Goal: Transaction & Acquisition: Purchase product/service

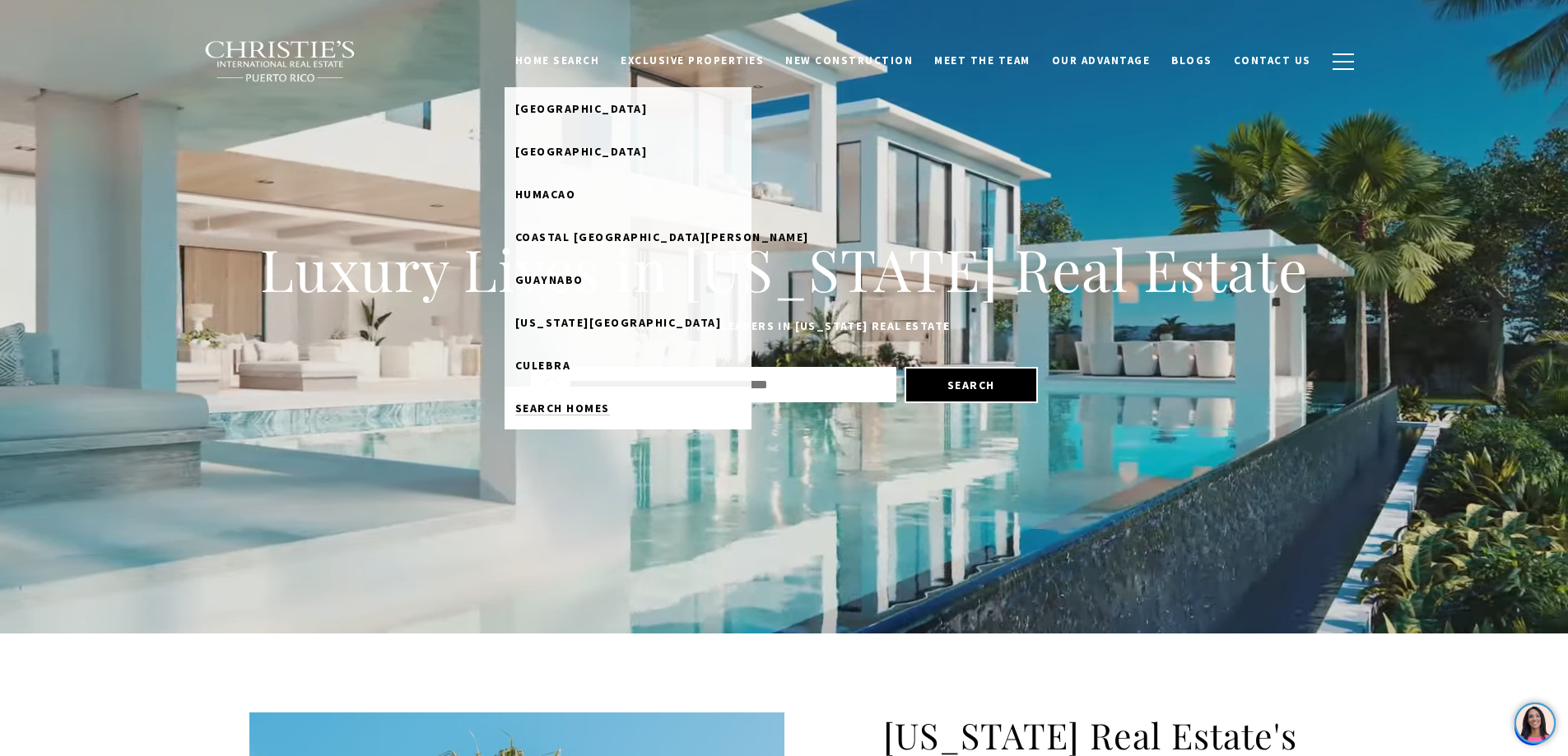
click at [587, 399] on link "Search Homes" at bounding box center [628, 408] width 247 height 43
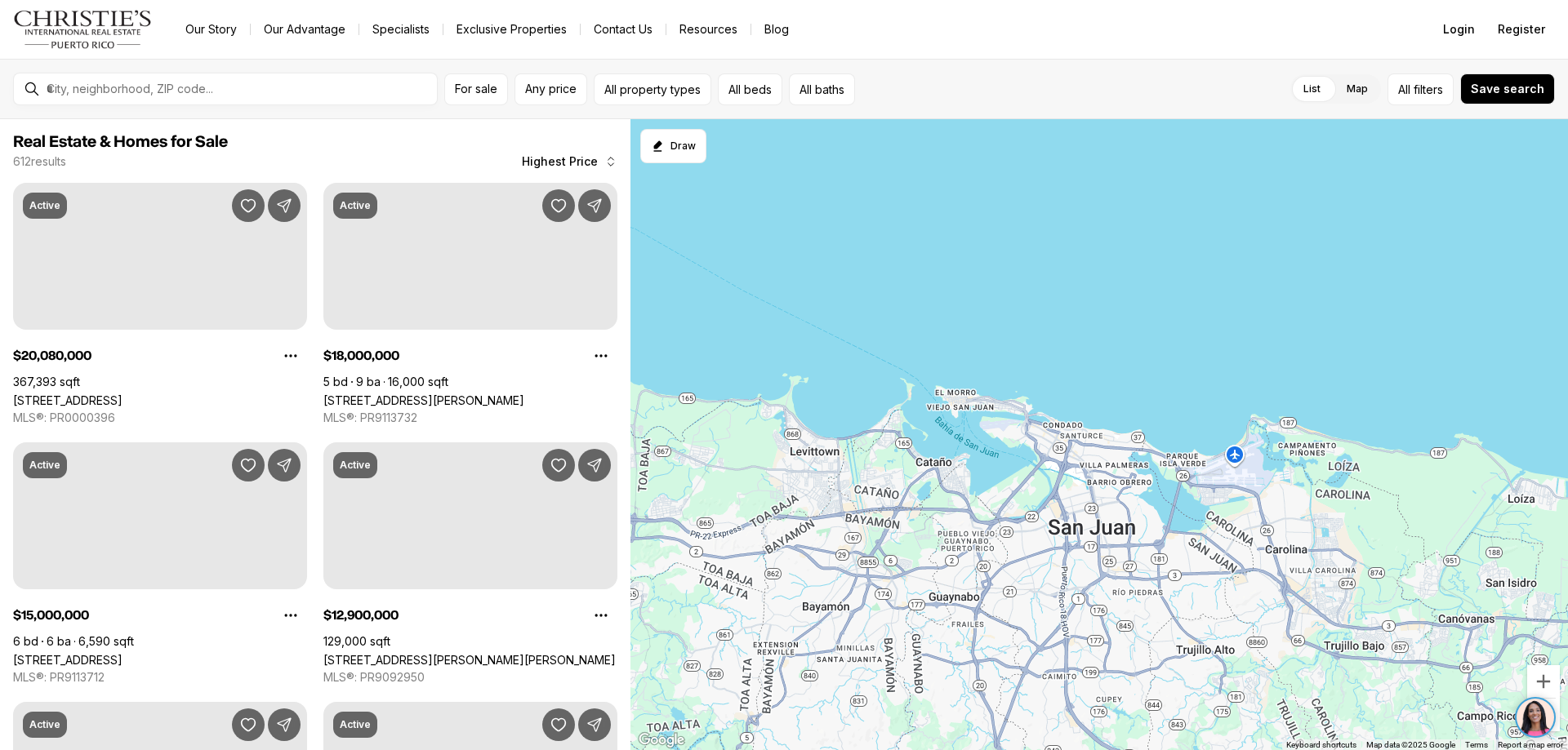
click at [609, 158] on icon "button" at bounding box center [611, 162] width 6 height 9
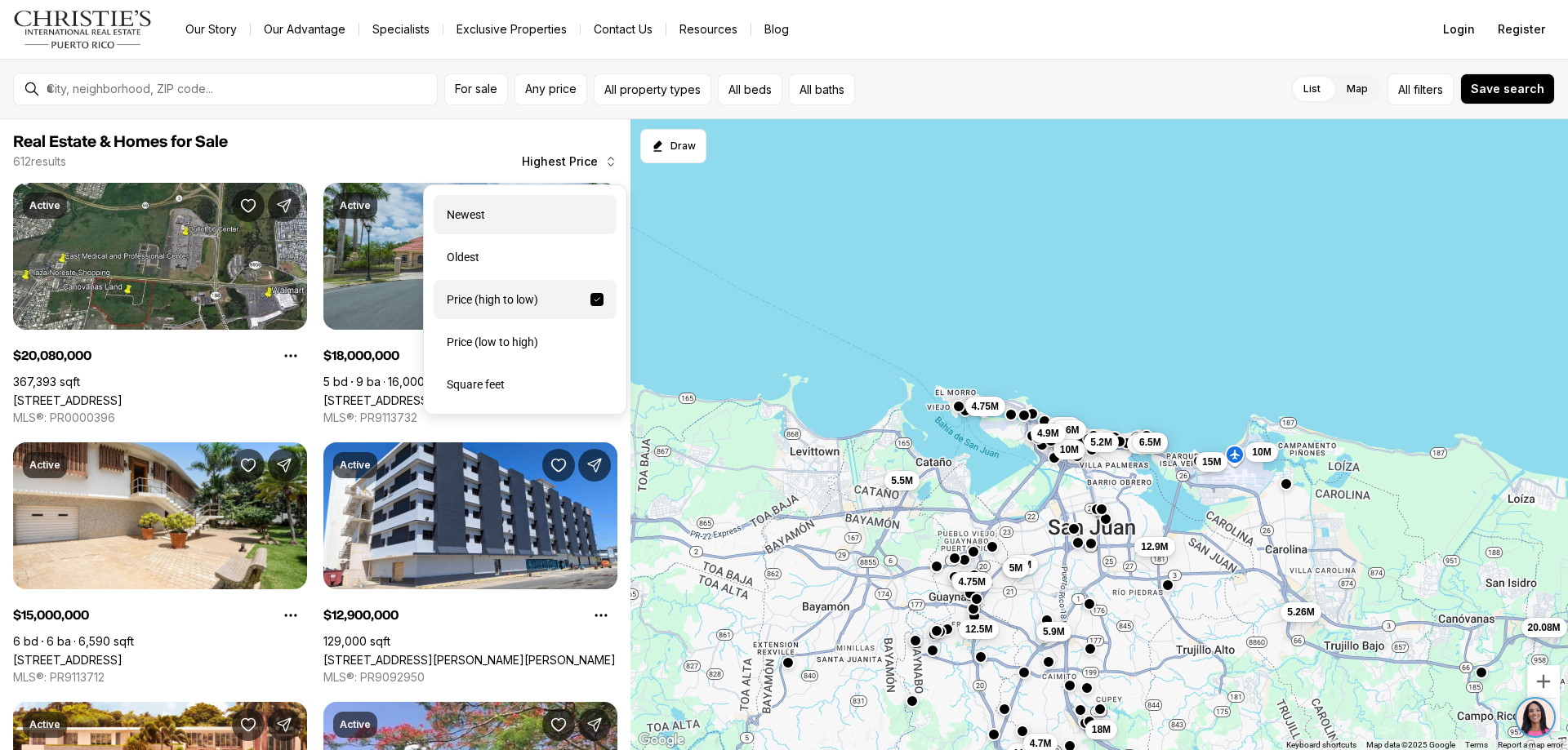
click at [474, 211] on div "Newest" at bounding box center [525, 215] width 183 height 39
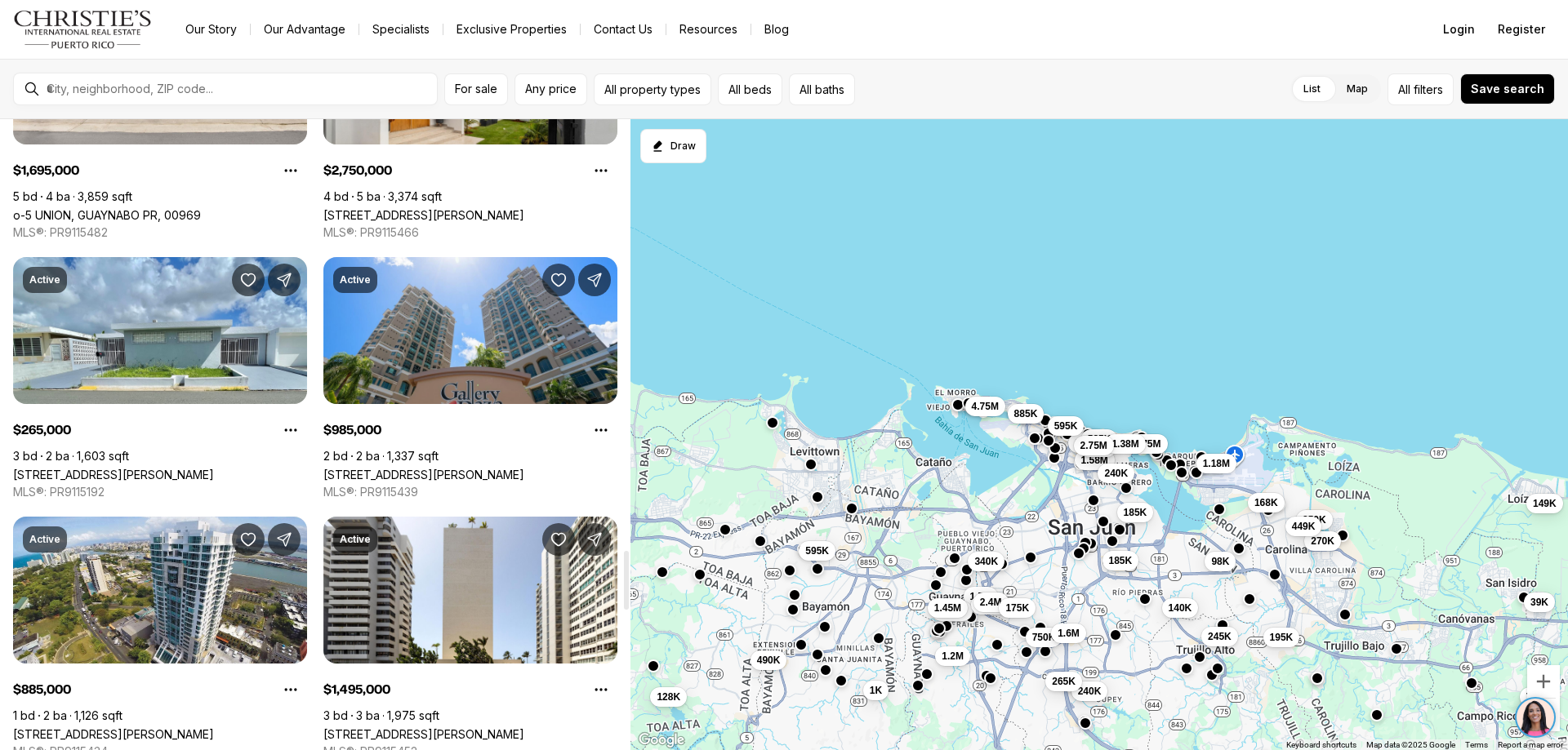
scroll to position [4642, 0]
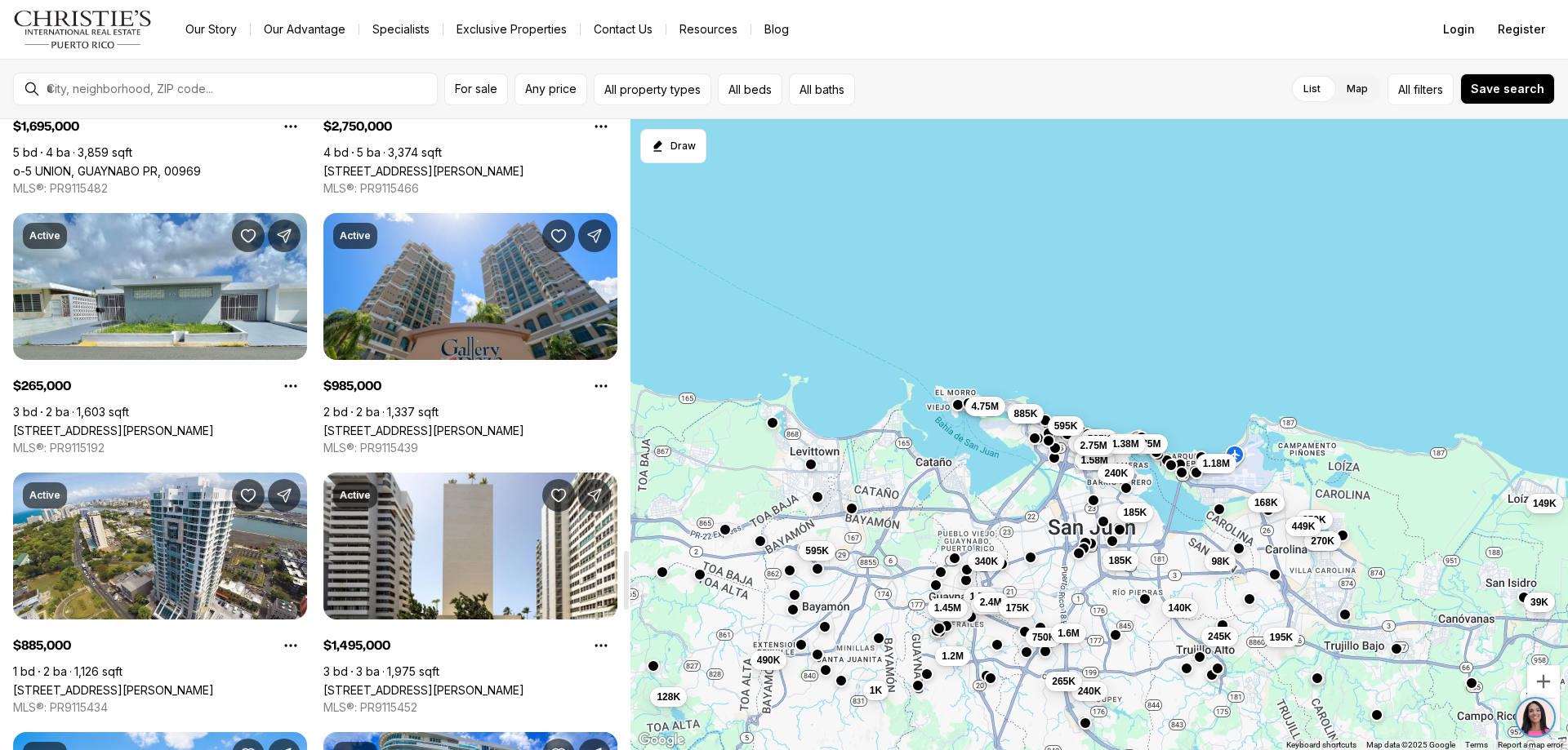
drag, startPoint x: 626, startPoint y: 128, endPoint x: 635, endPoint y: 558, distance: 430.1
click at [629, 558] on div at bounding box center [626, 580] width 5 height 59
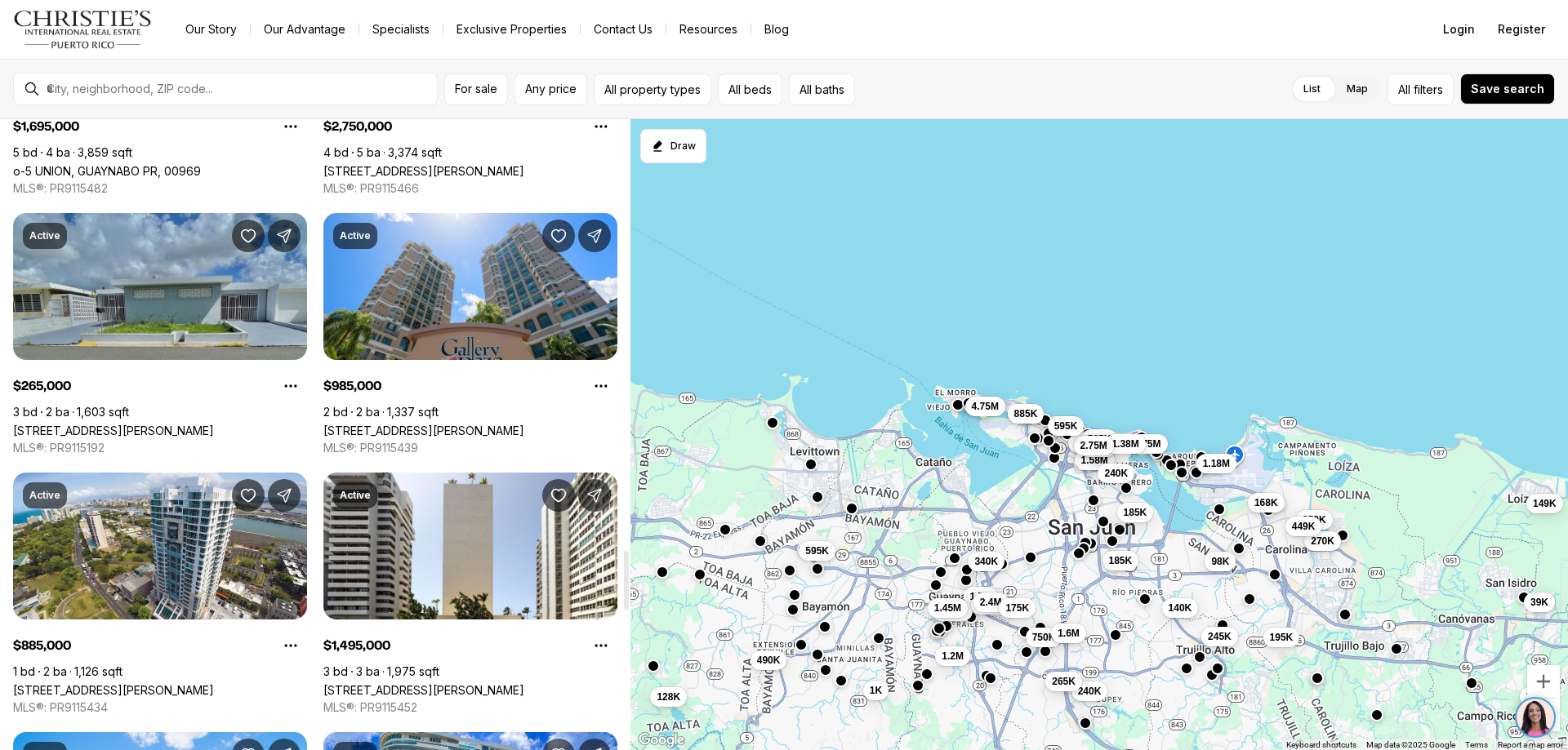
click at [129, 424] on link "404 CALLE BAYAMON #404, SAN JUAN PR, 00926" at bounding box center [113, 431] width 201 height 14
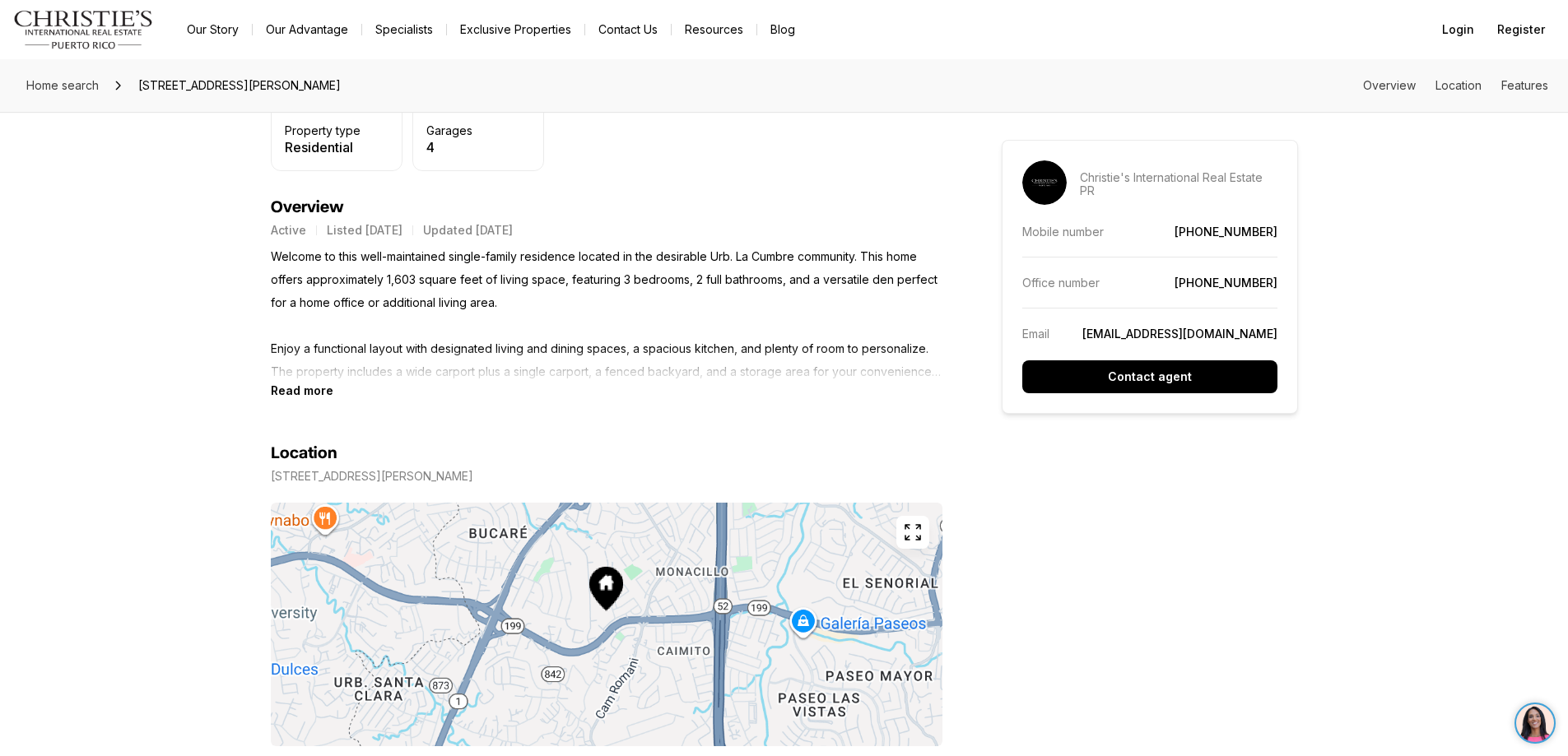
scroll to position [822, 0]
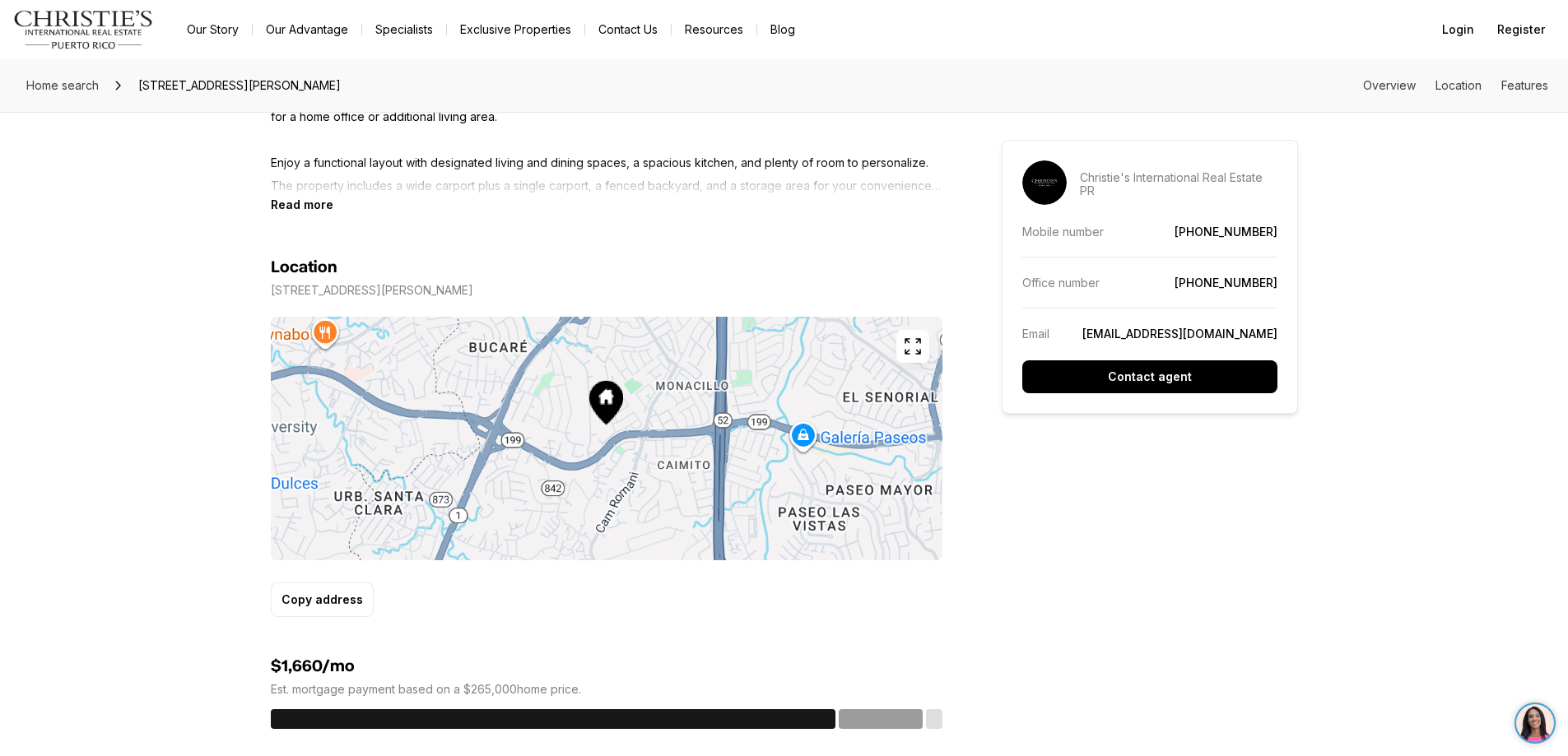
click at [919, 343] on icon "button" at bounding box center [913, 346] width 20 height 20
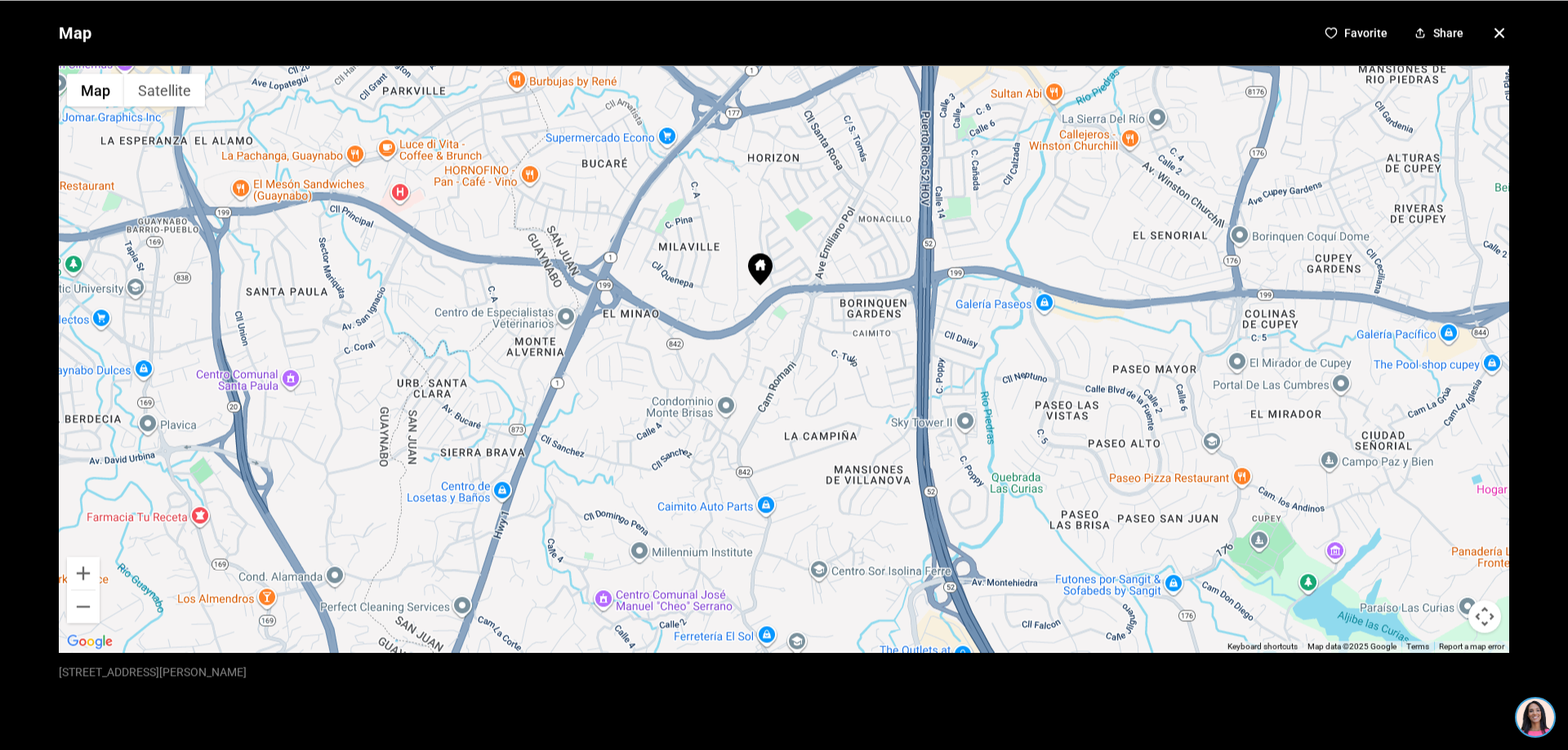
drag, startPoint x: 879, startPoint y: 446, endPoint x: 855, endPoint y: 384, distance: 66.5
click at [855, 384] on div at bounding box center [784, 359] width 1450 height 587
click at [1489, 25] on icon "button" at bounding box center [1499, 33] width 20 height 20
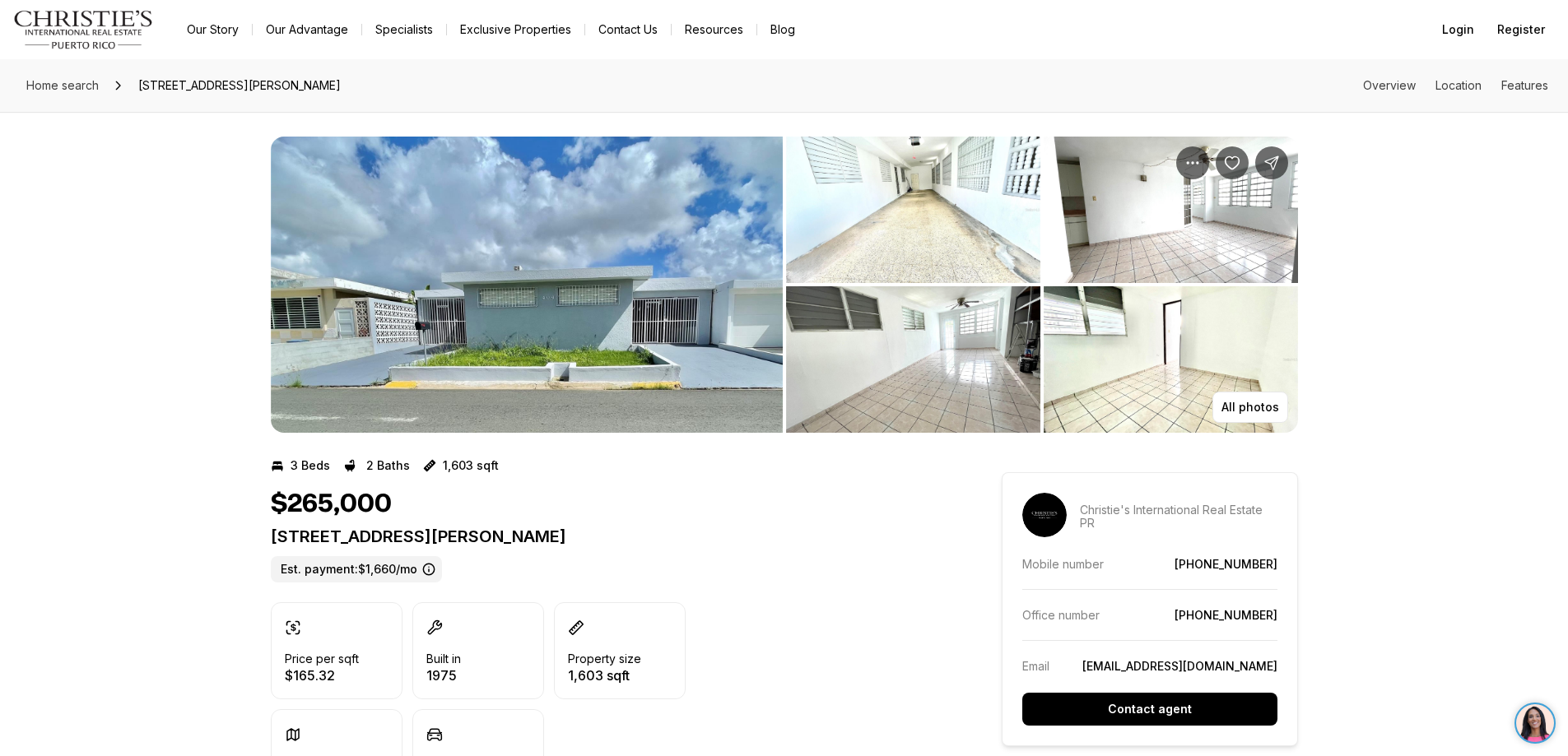
scroll to position [0, 0]
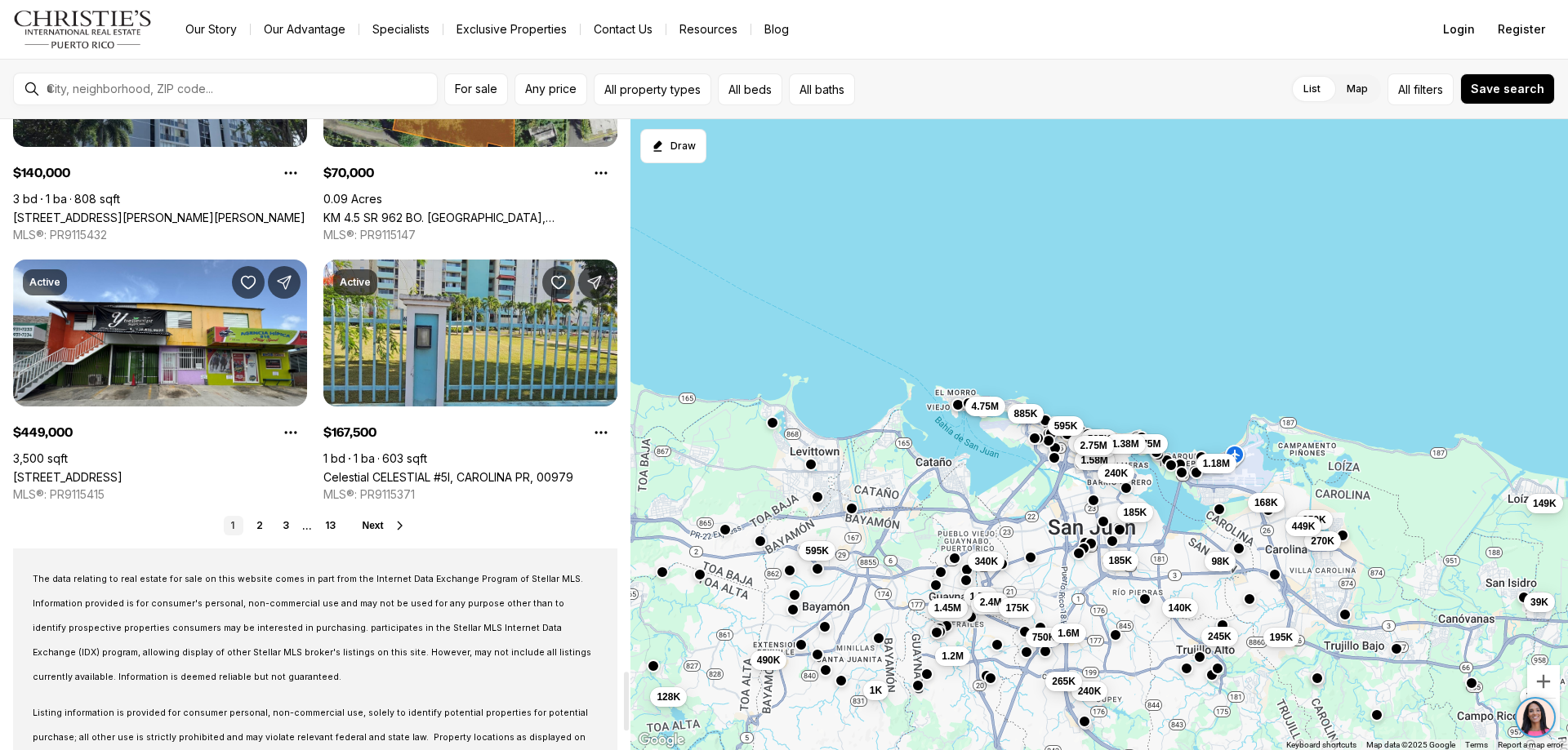
scroll to position [5948, 0]
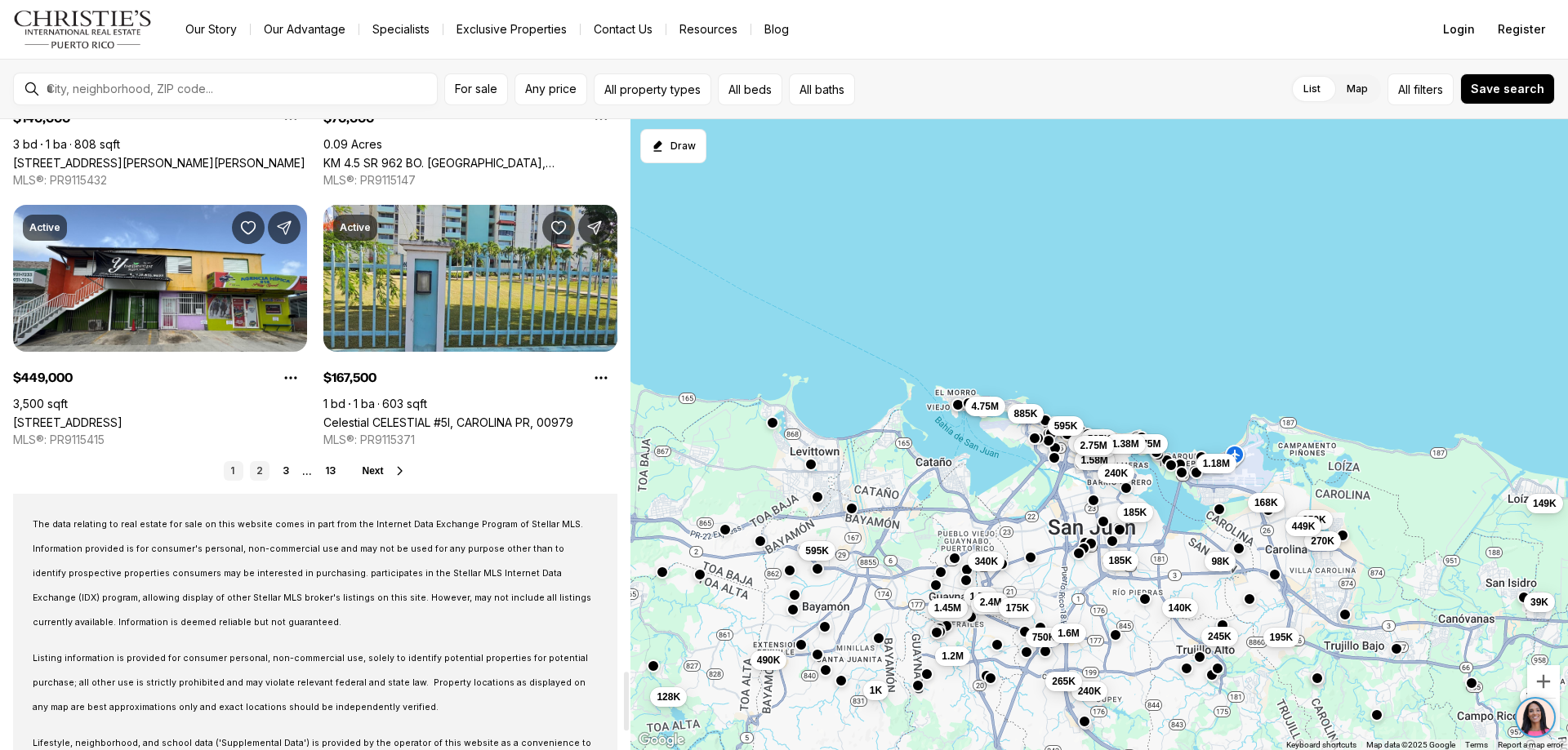
click at [256, 468] on link "2" at bounding box center [259, 471] width 20 height 20
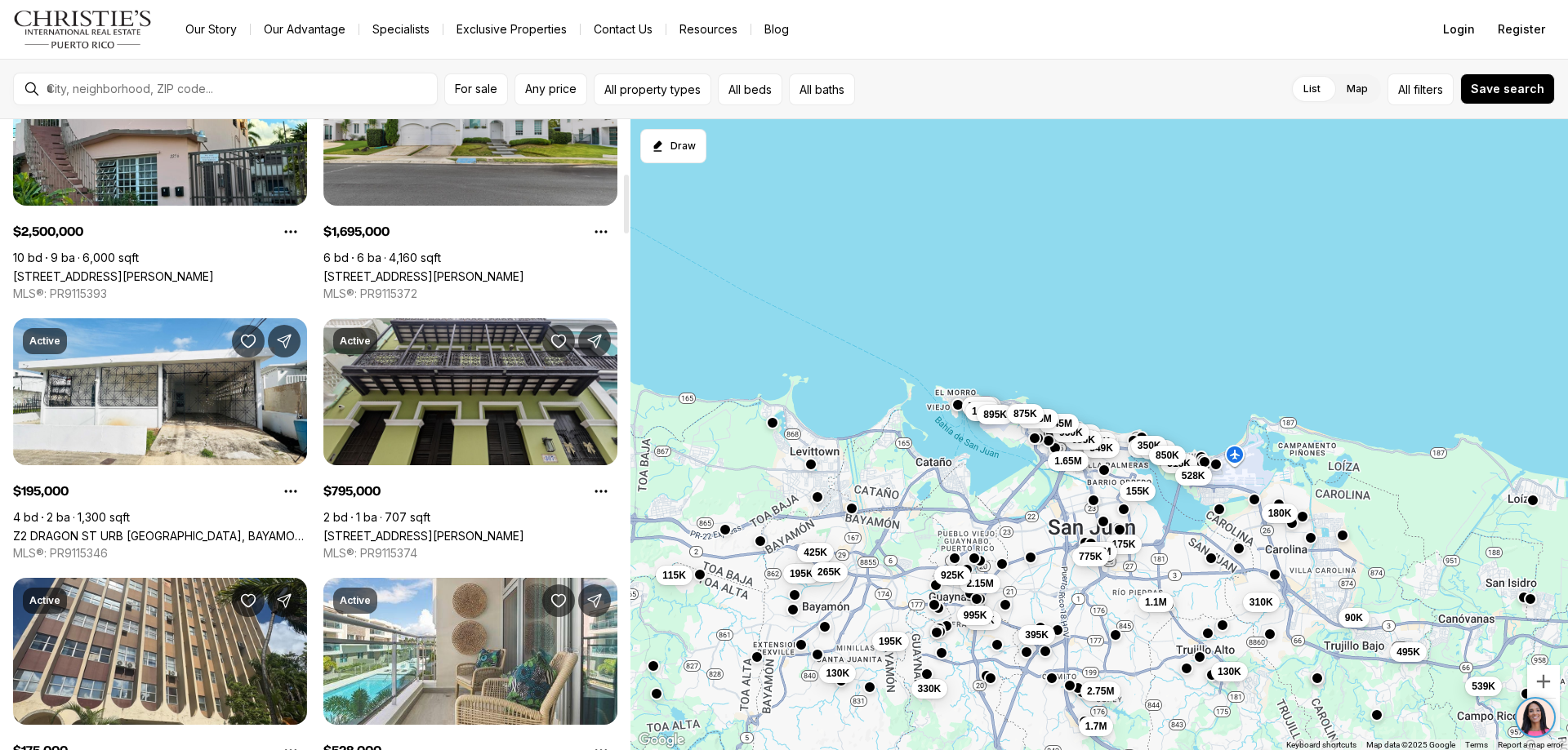
scroll to position [652, 0]
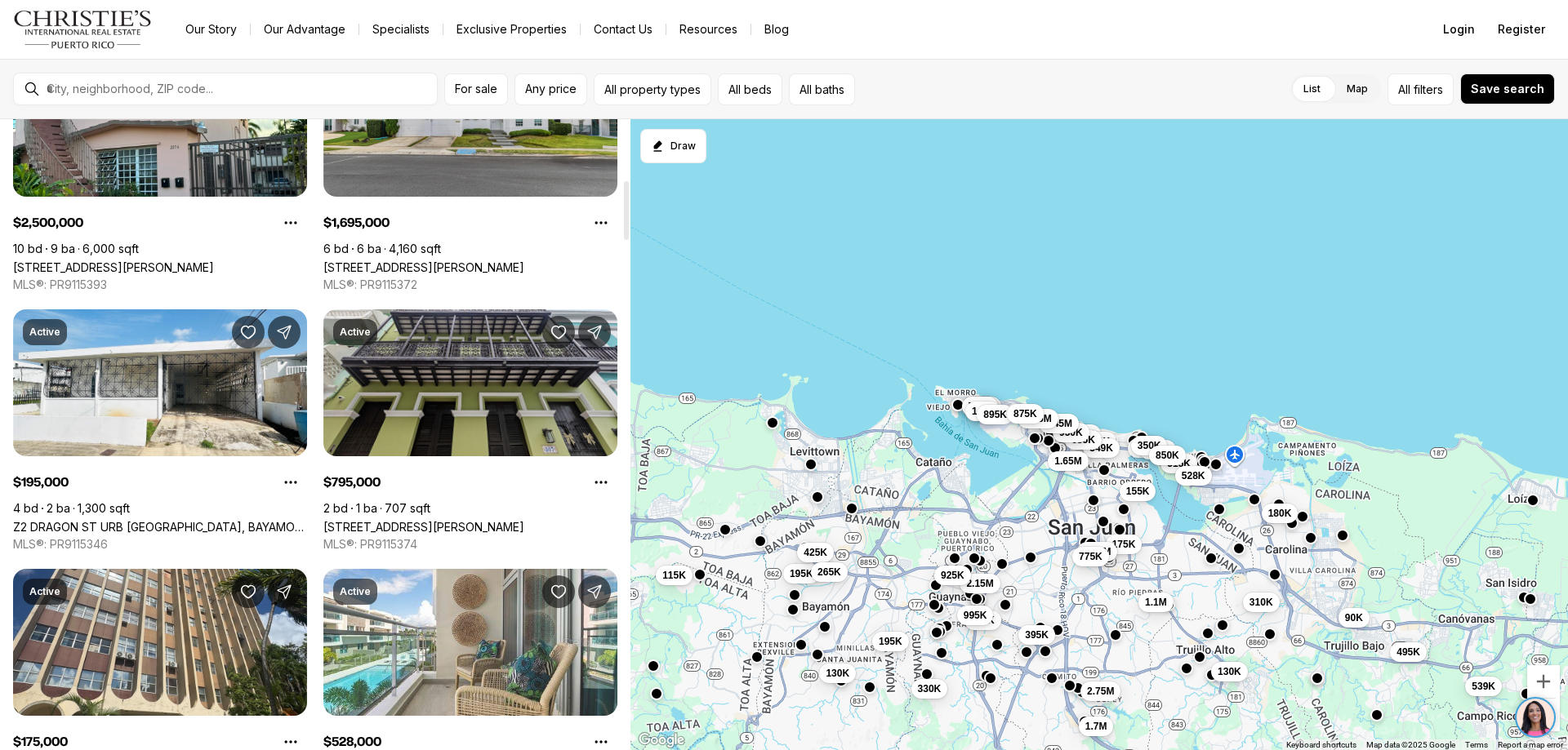
drag, startPoint x: 627, startPoint y: 129, endPoint x: 625, endPoint y: 189, distance: 60.0
click at [625, 189] on div at bounding box center [626, 211] width 5 height 59
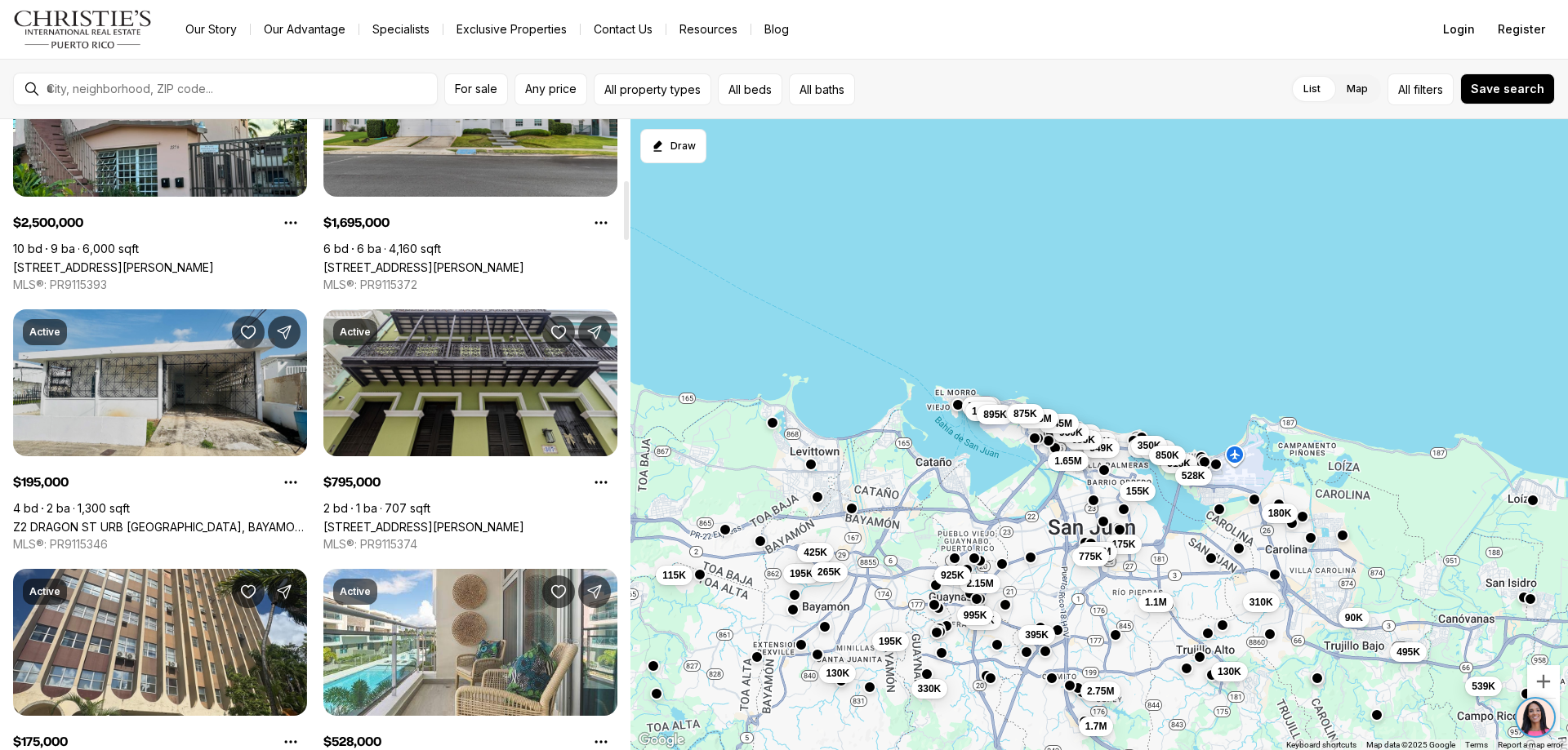
click at [137, 520] on link "Z2 DRAGON ST URB [GEOGRAPHIC_DATA], BAYAMON PR, 00956" at bounding box center [159, 527] width 294 height 14
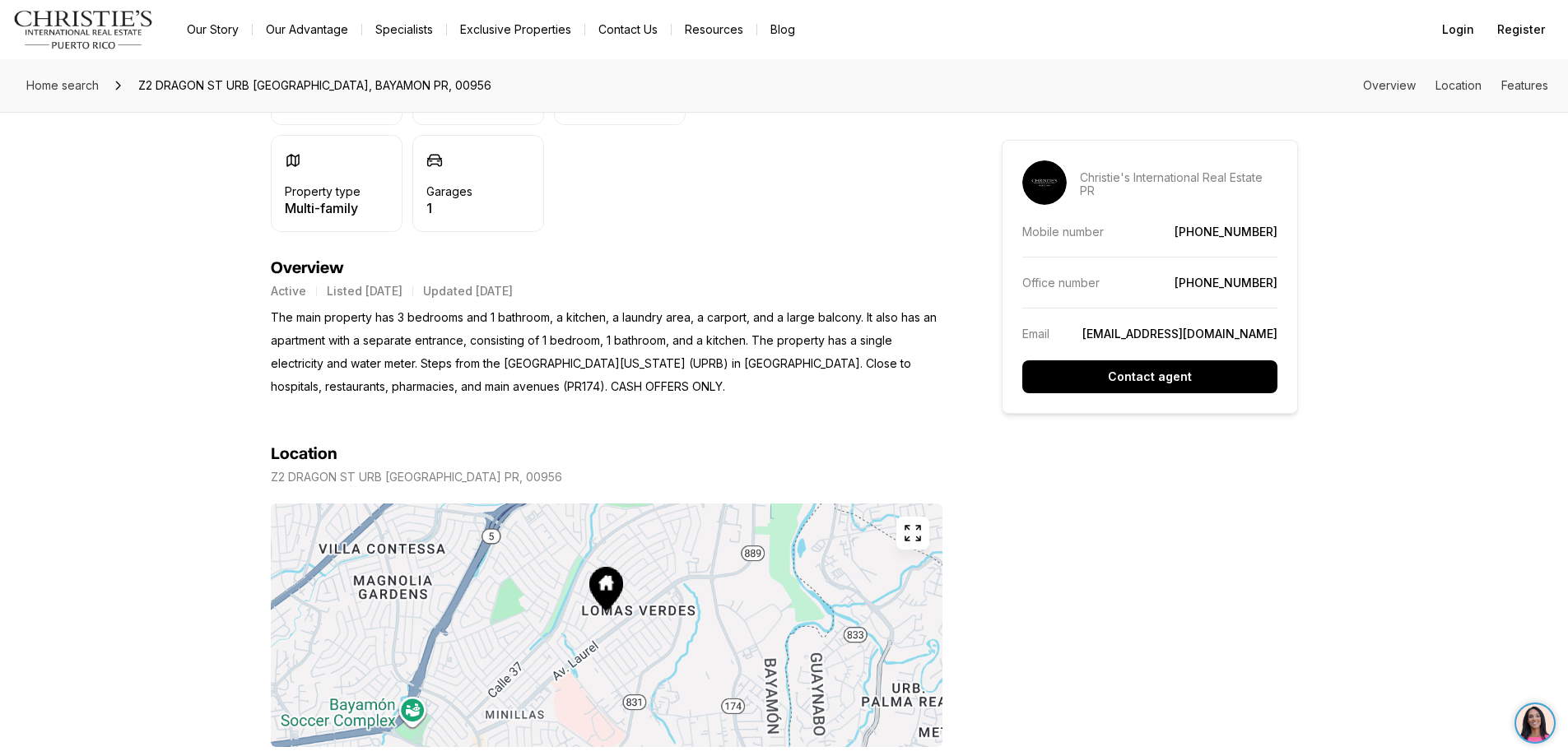
scroll to position [822, 0]
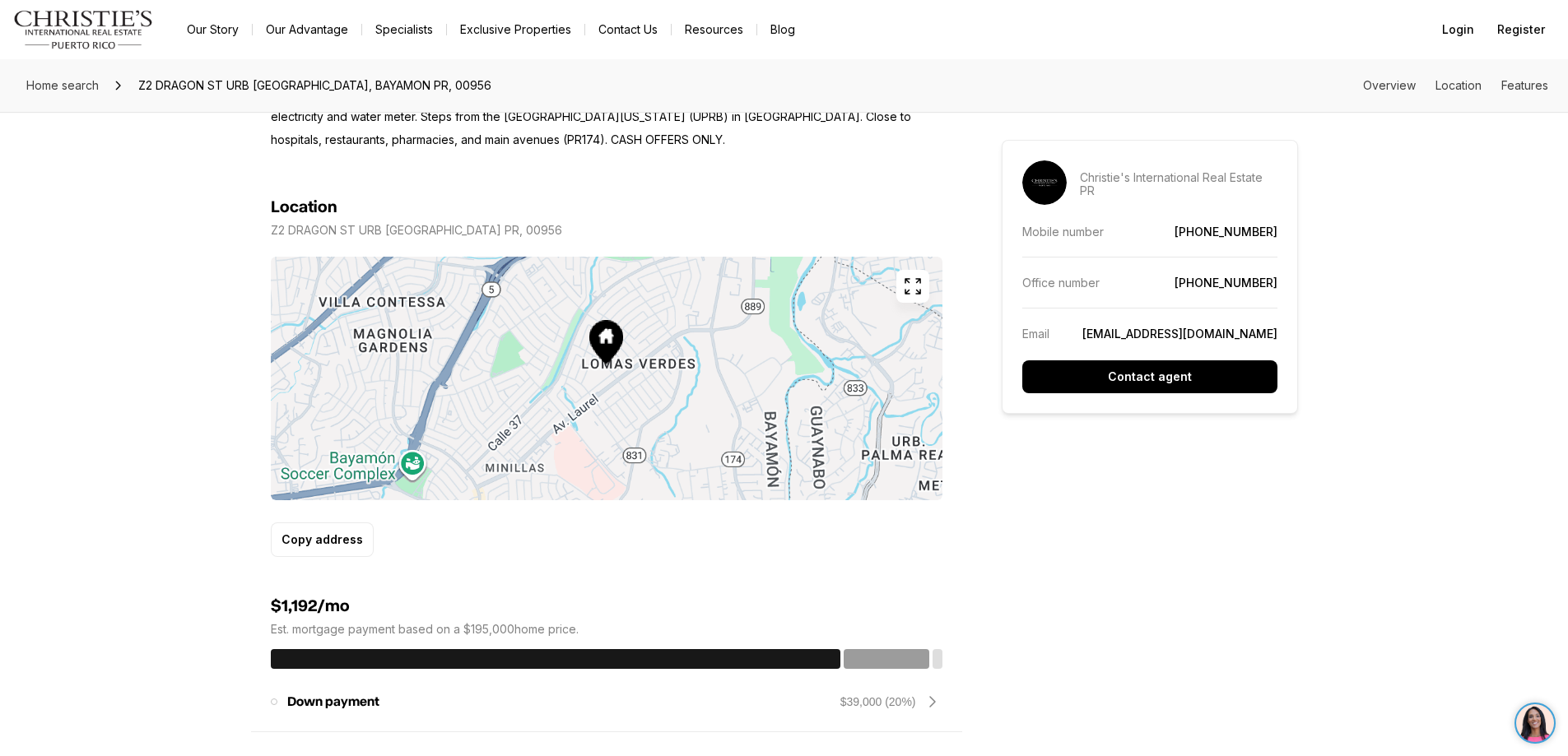
click at [907, 281] on icon "button" at bounding box center [913, 286] width 20 height 20
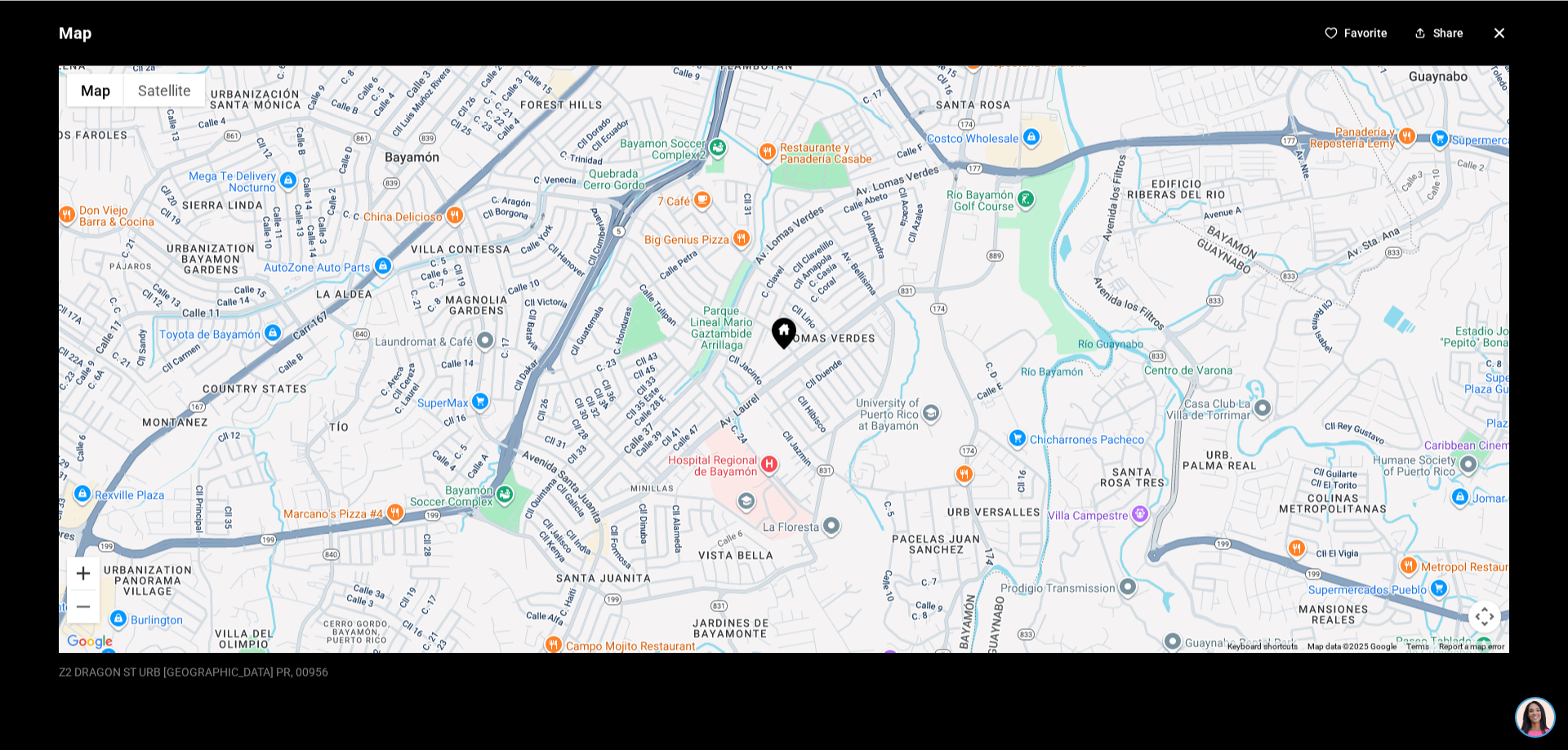
click at [81, 573] on button "Zoom in" at bounding box center [83, 573] width 33 height 33
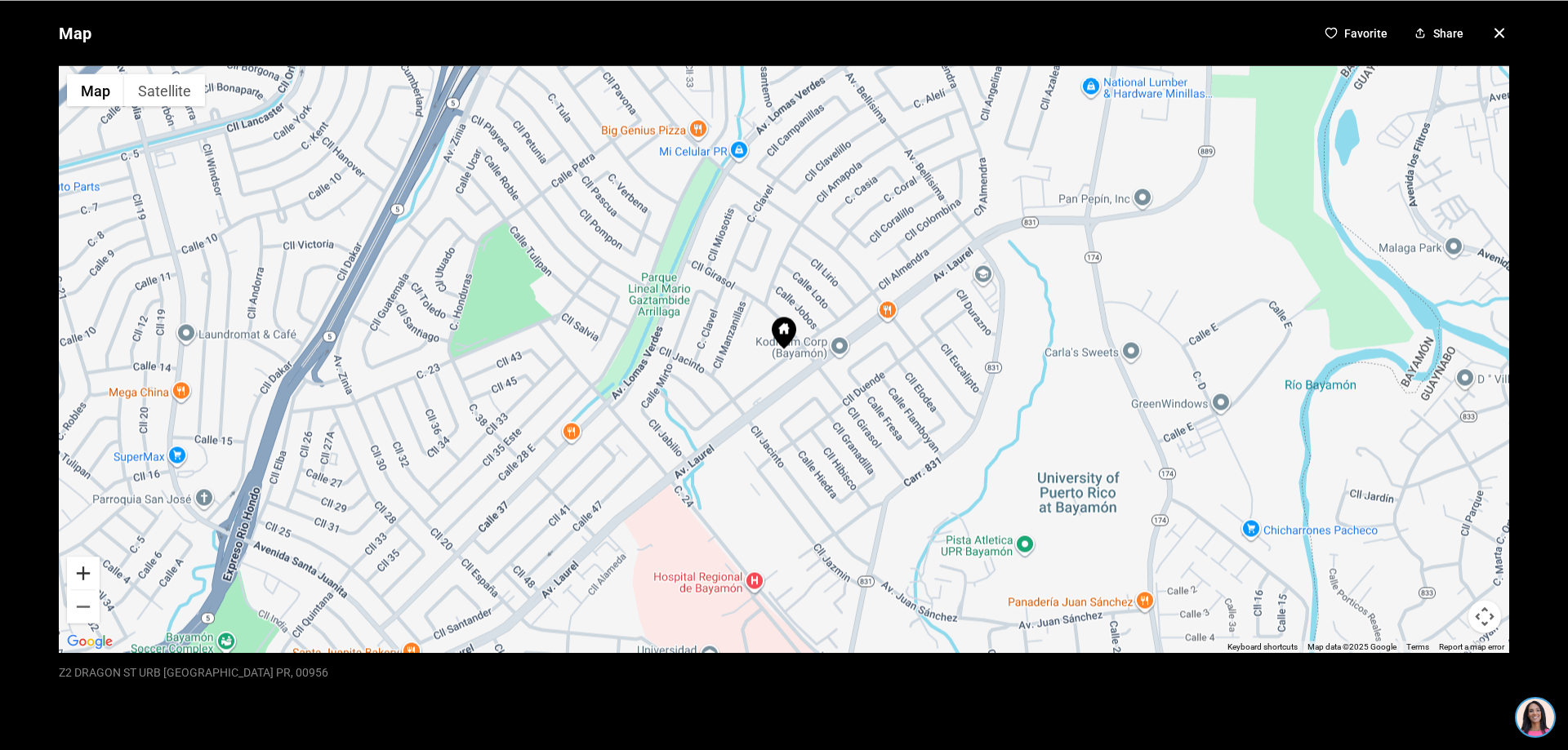
click at [79, 568] on button "Zoom in" at bounding box center [83, 573] width 33 height 33
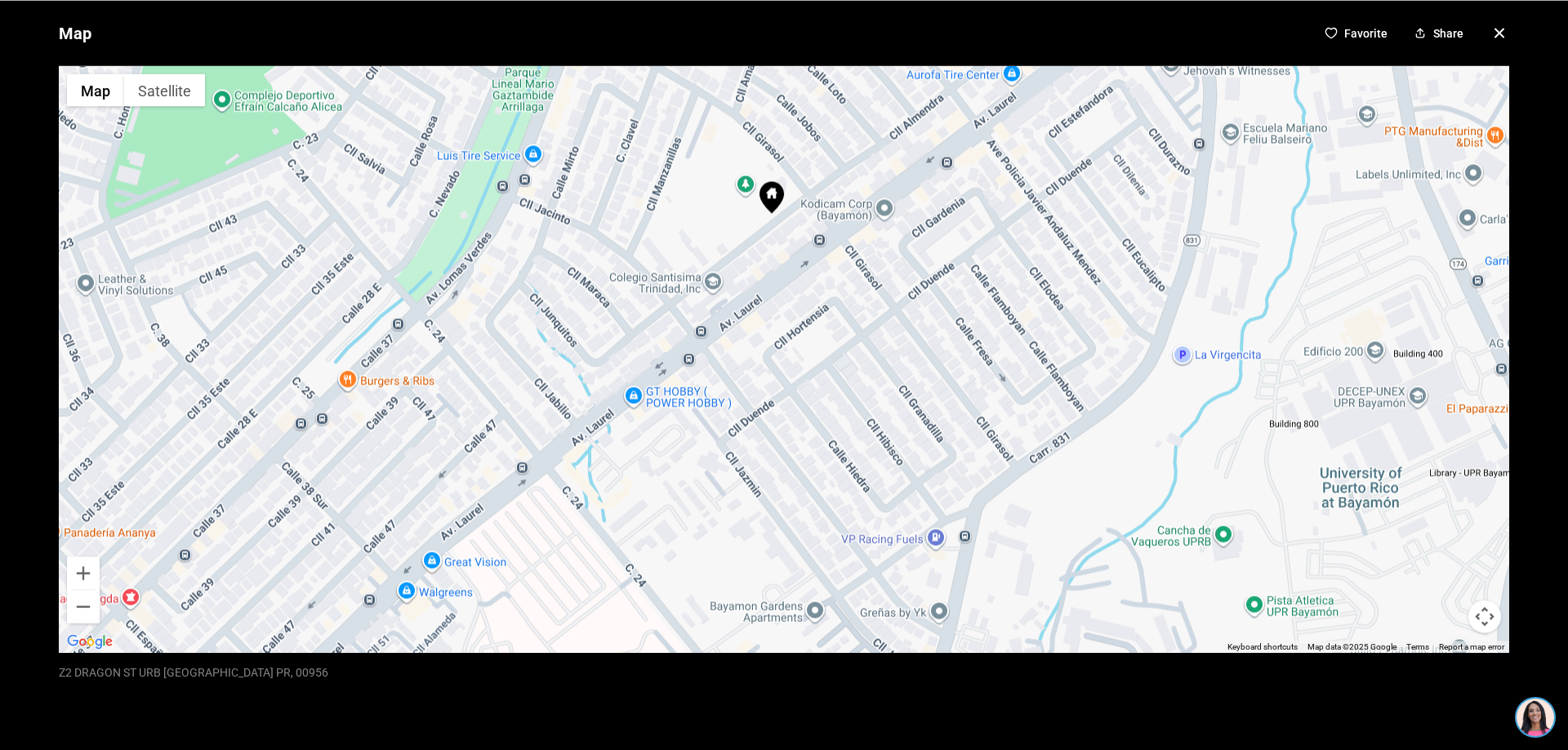
drag, startPoint x: 1001, startPoint y: 586, endPoint x: 987, endPoint y: 447, distance: 139.7
click at [987, 447] on div at bounding box center [784, 359] width 1450 height 587
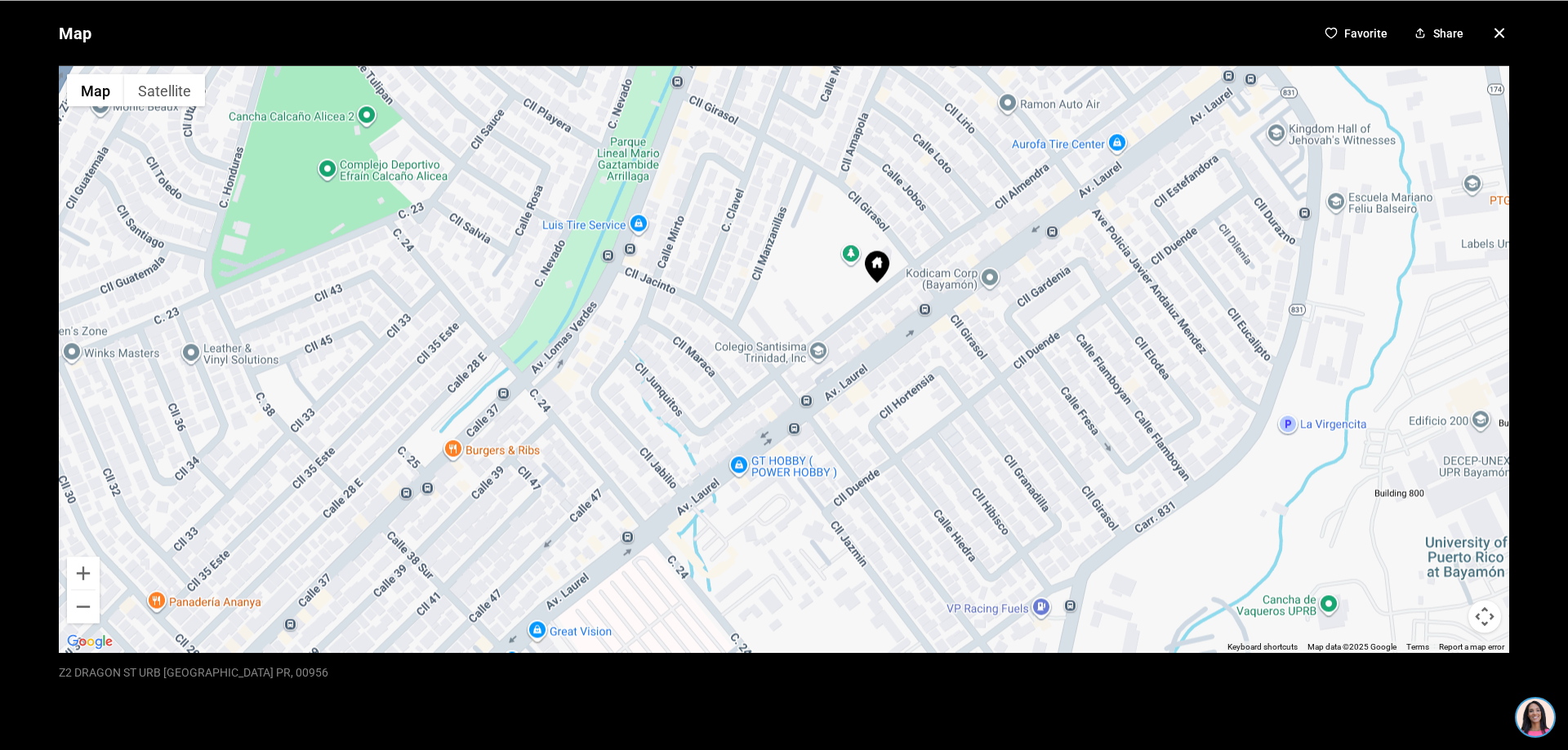
drag, startPoint x: 1153, startPoint y: 235, endPoint x: 1258, endPoint y: 307, distance: 127.3
click at [1258, 307] on div at bounding box center [784, 359] width 1450 height 587
click at [1489, 29] on icon "button" at bounding box center [1499, 33] width 20 height 20
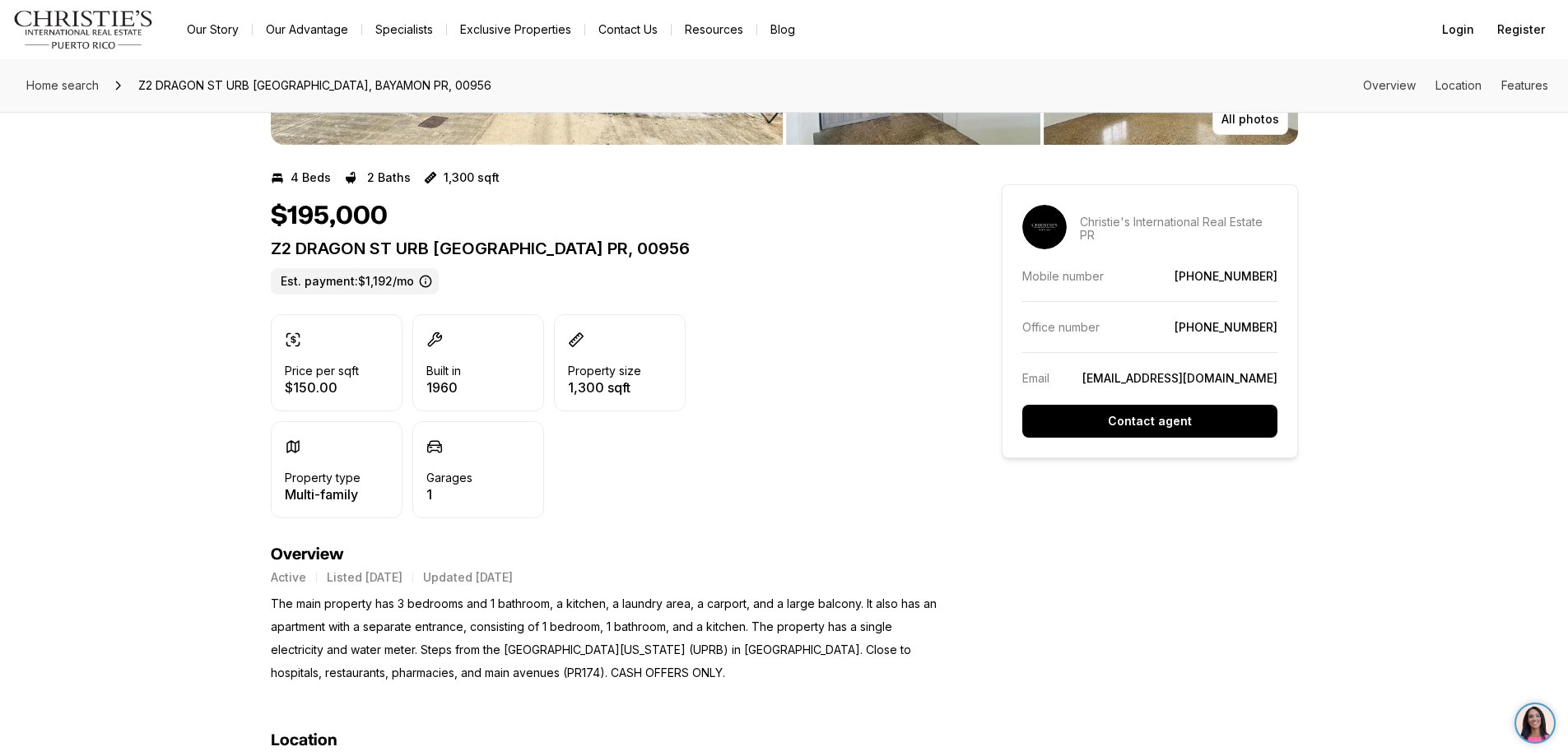
scroll to position [64, 0]
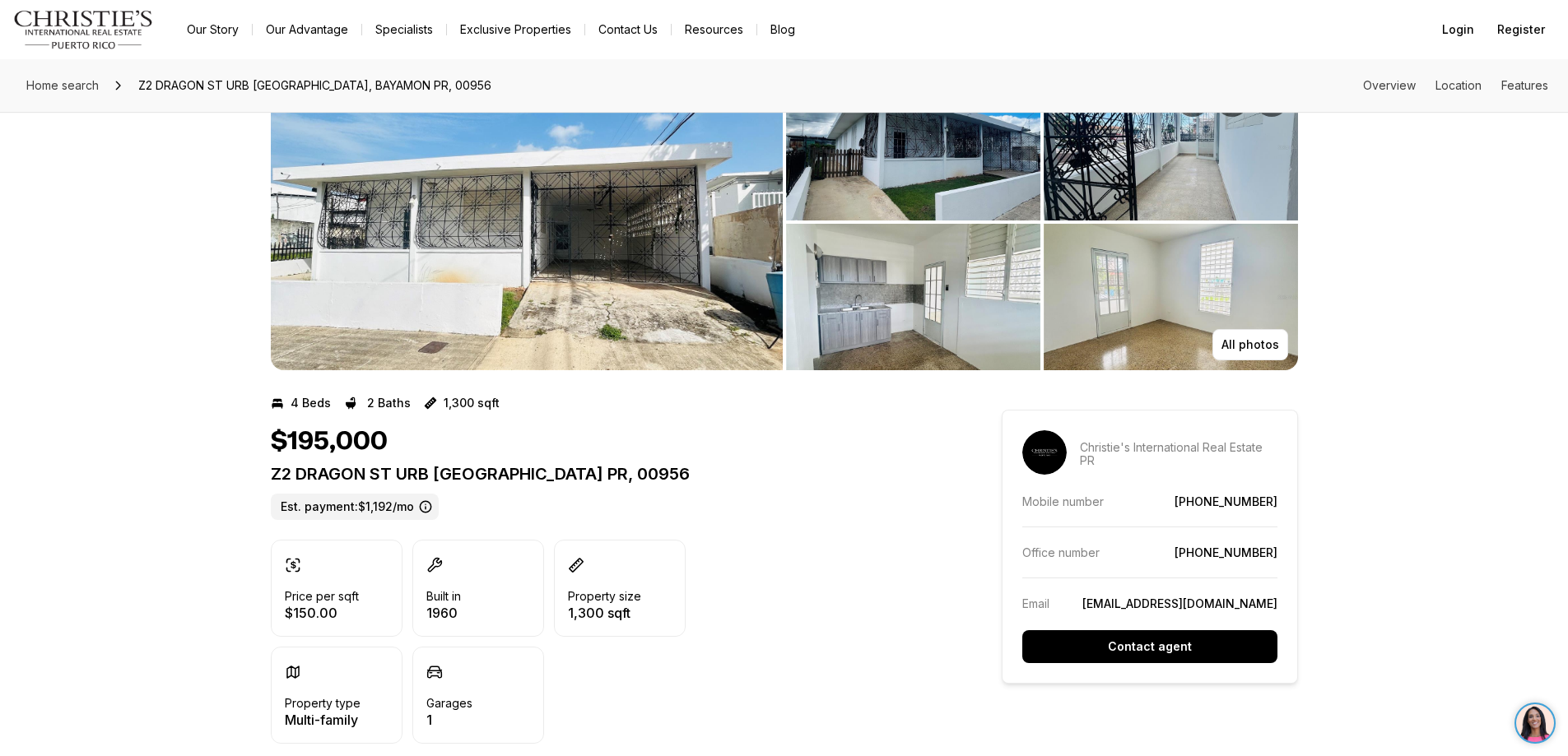
click at [534, 219] on img "View image gallery" at bounding box center [527, 222] width 512 height 296
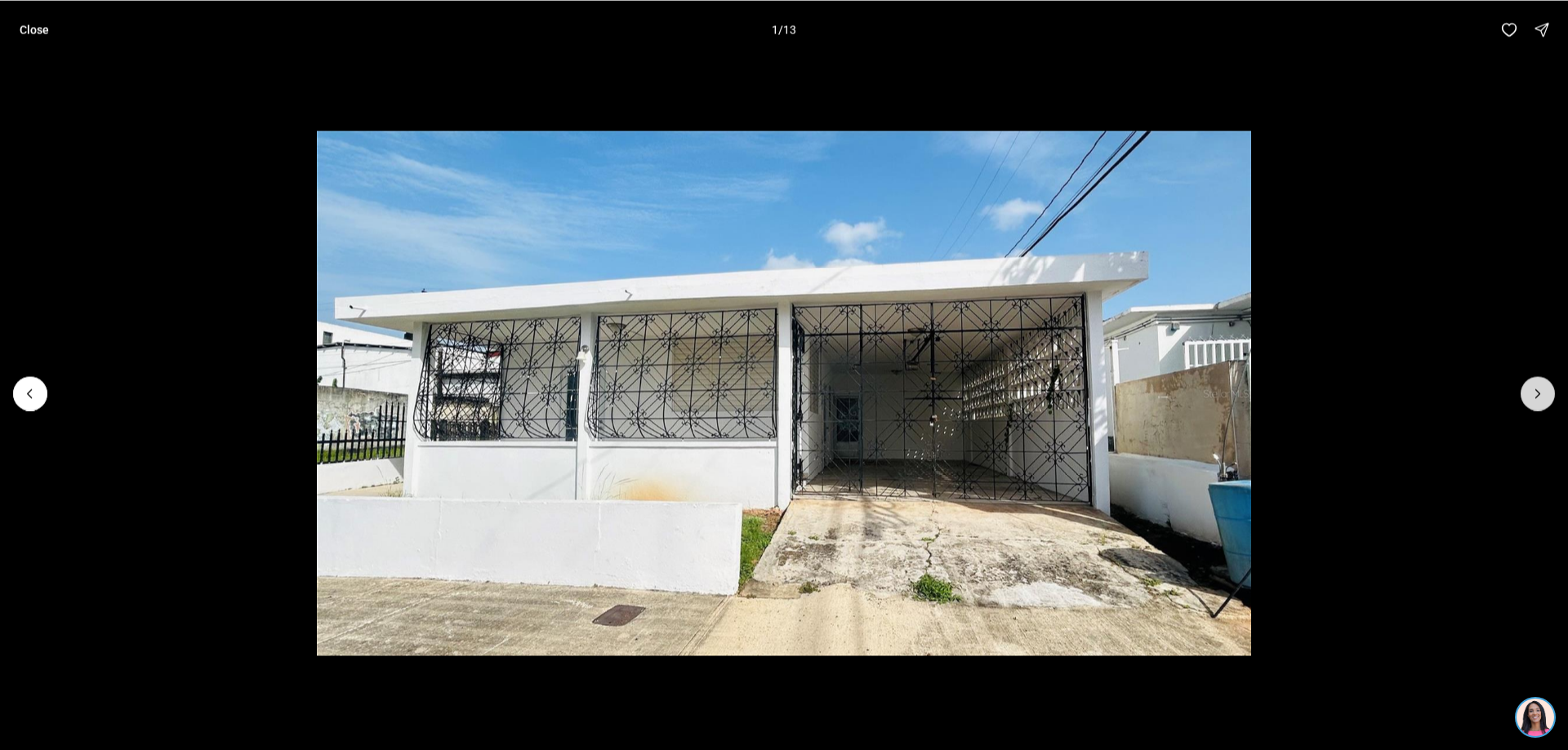
click at [1537, 390] on icon "Next slide" at bounding box center [1537, 393] width 16 height 16
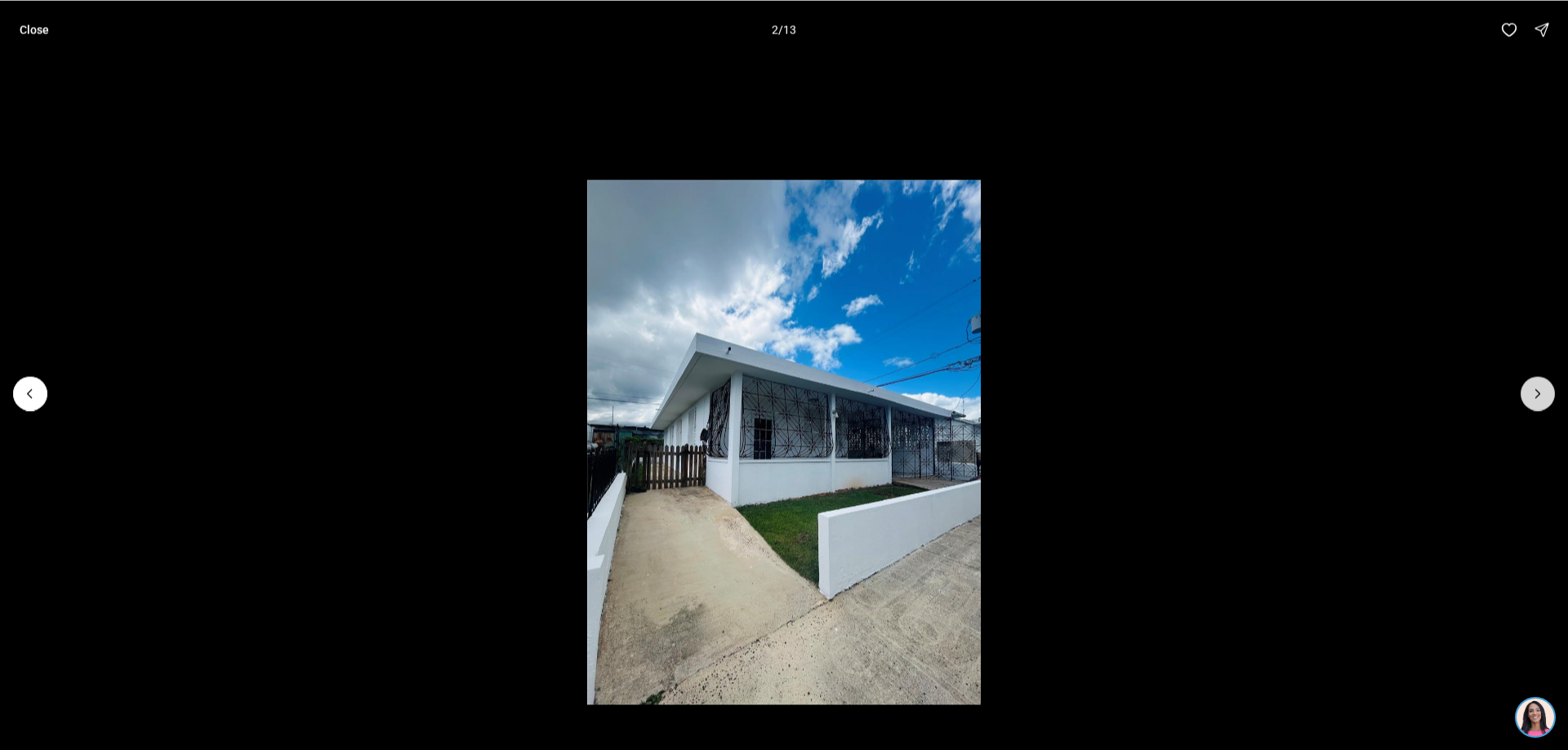
click at [1537, 390] on icon "Next slide" at bounding box center [1537, 393] width 16 height 16
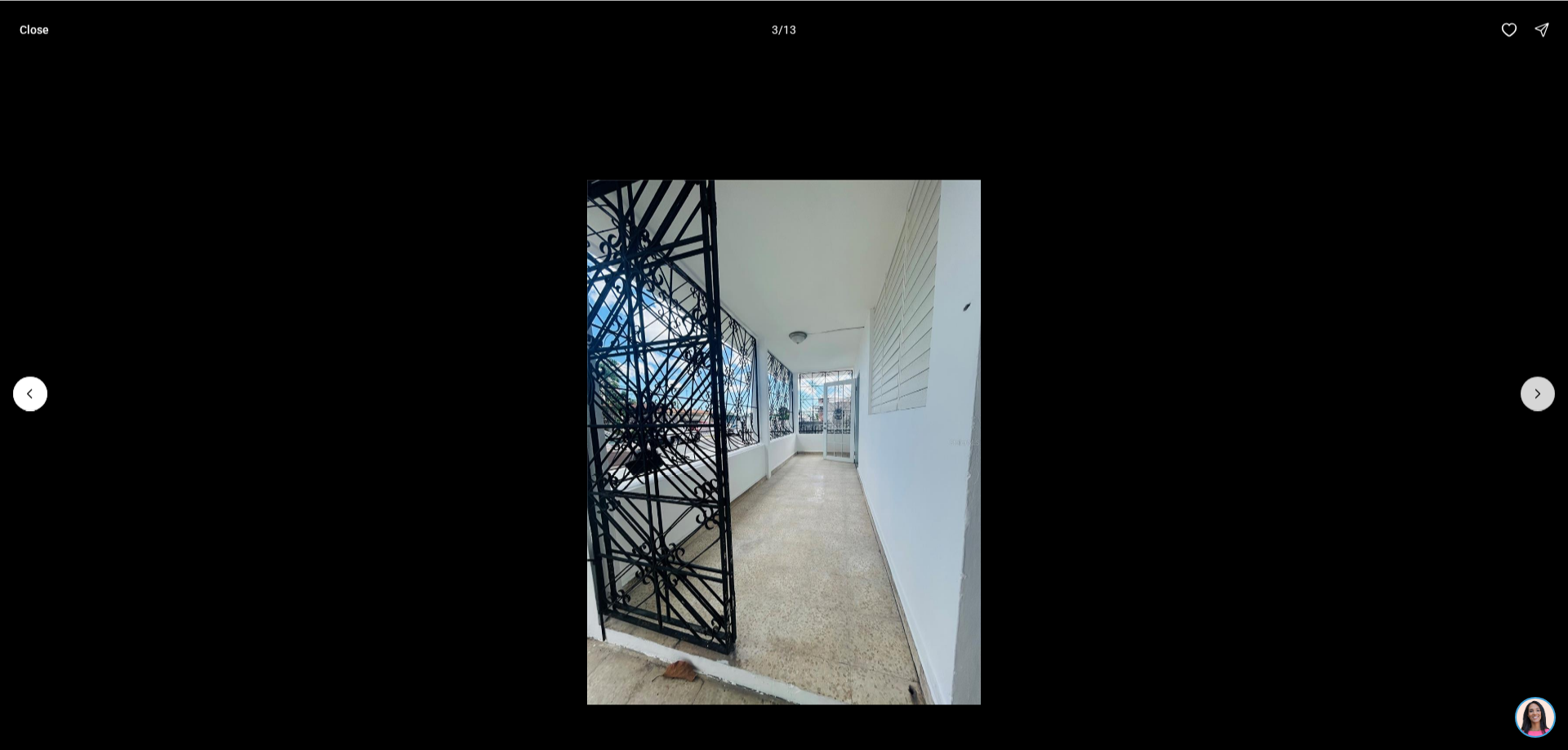
click at [1537, 390] on icon "Next slide" at bounding box center [1537, 393] width 16 height 16
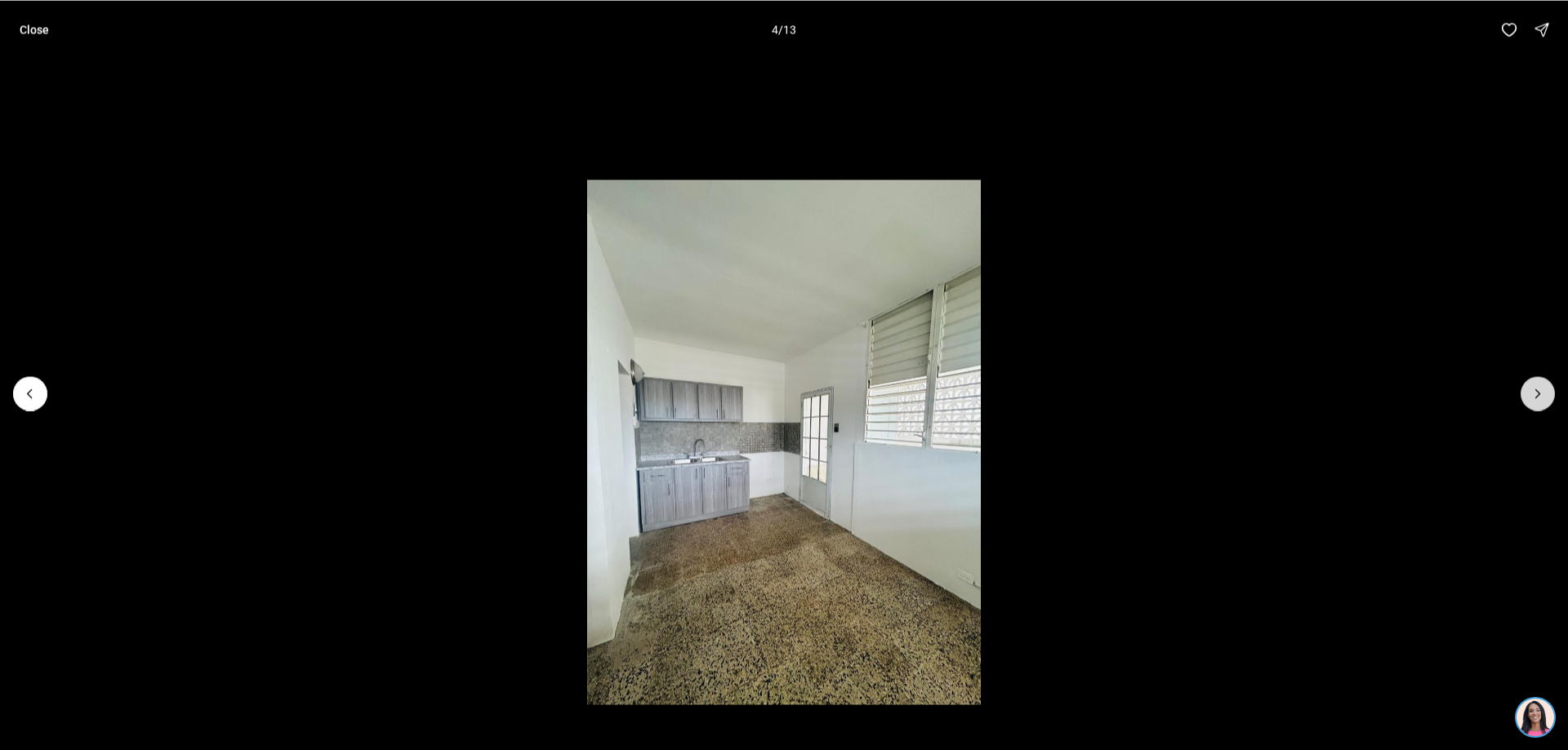
click at [1537, 390] on icon "Next slide" at bounding box center [1537, 393] width 16 height 16
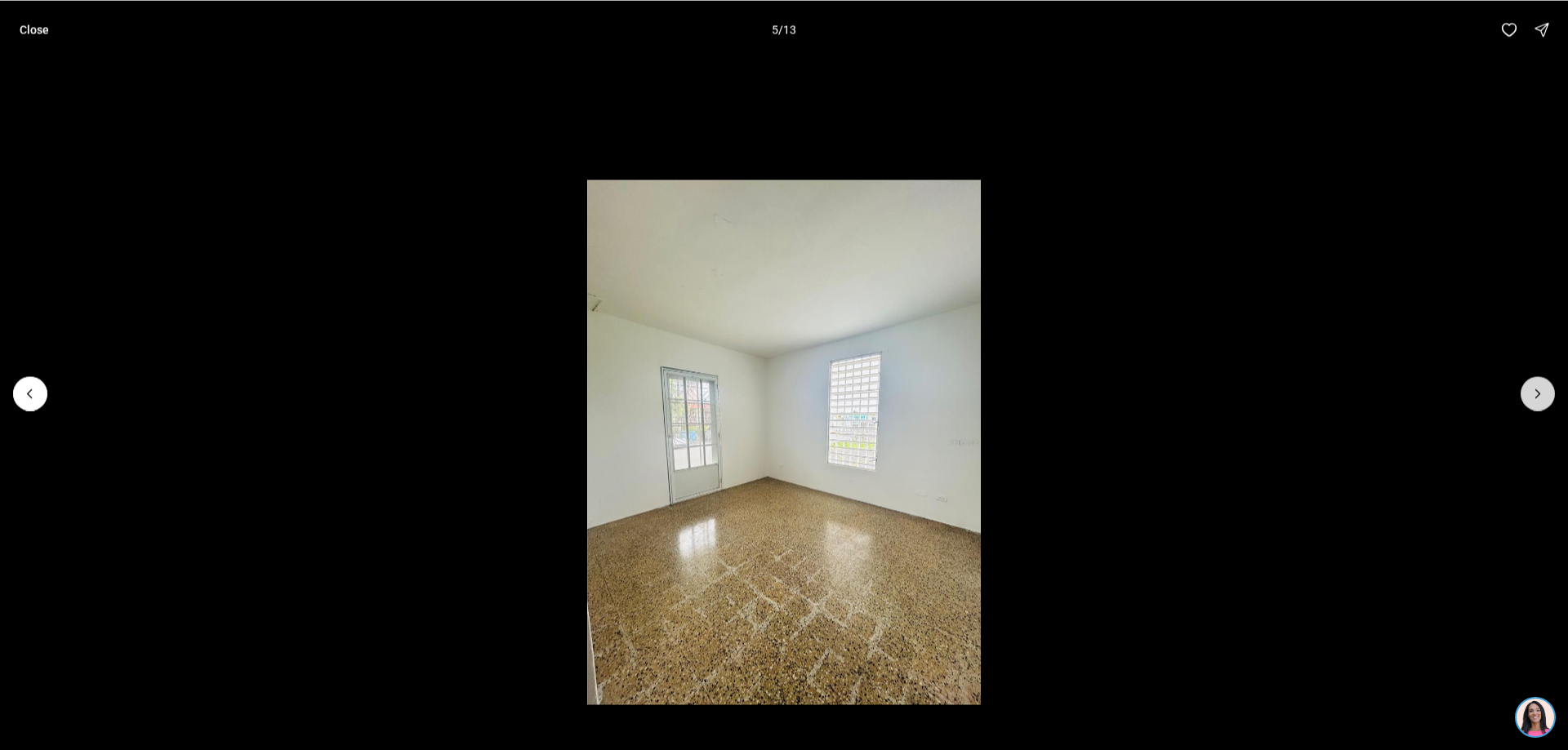
click at [1537, 390] on icon "Next slide" at bounding box center [1537, 393] width 16 height 16
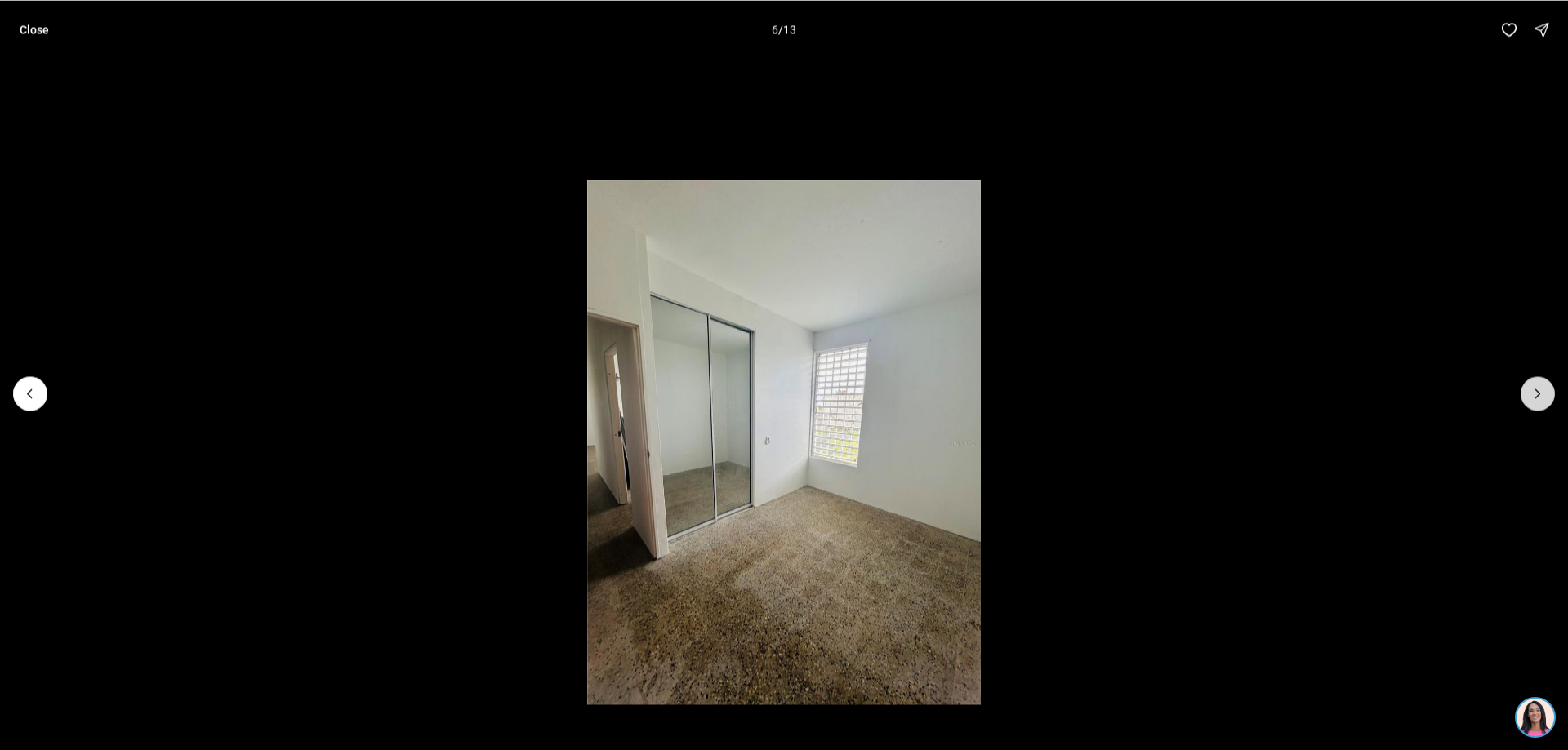
click at [1537, 390] on icon "Next slide" at bounding box center [1537, 393] width 16 height 16
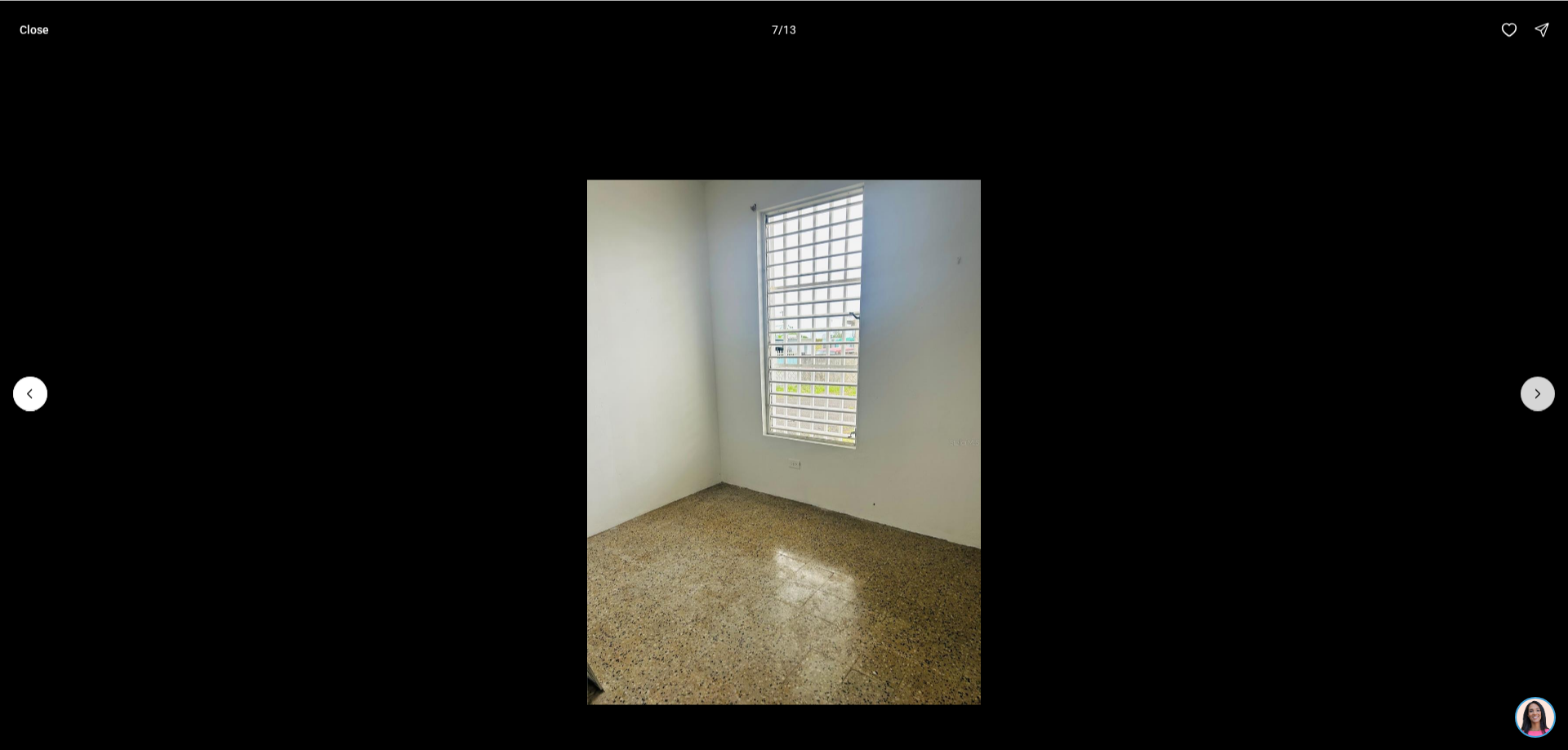
click at [1537, 390] on icon "Next slide" at bounding box center [1537, 393] width 16 height 16
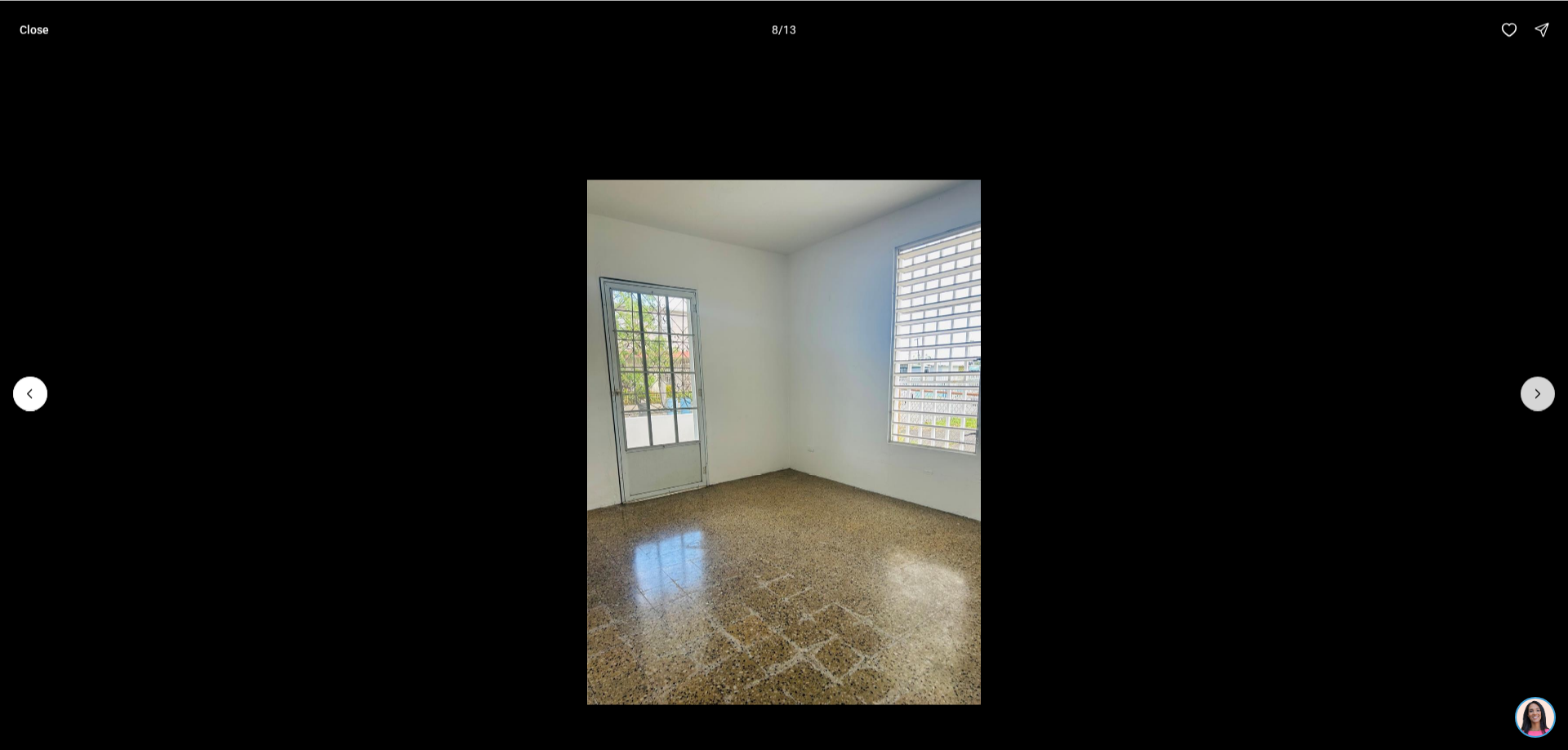
click at [1537, 390] on icon "Next slide" at bounding box center [1537, 393] width 16 height 16
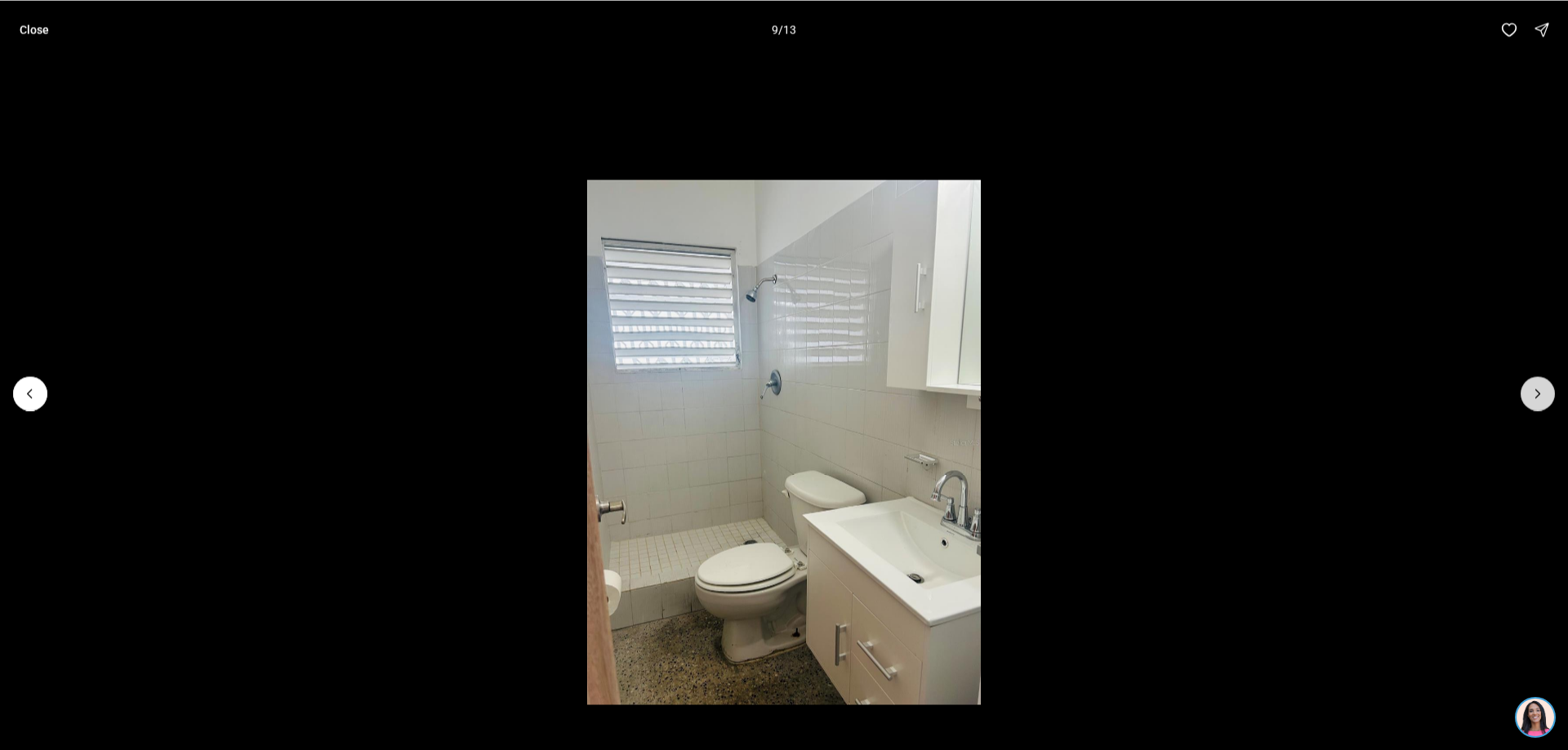
click at [1537, 390] on icon "Next slide" at bounding box center [1537, 393] width 16 height 16
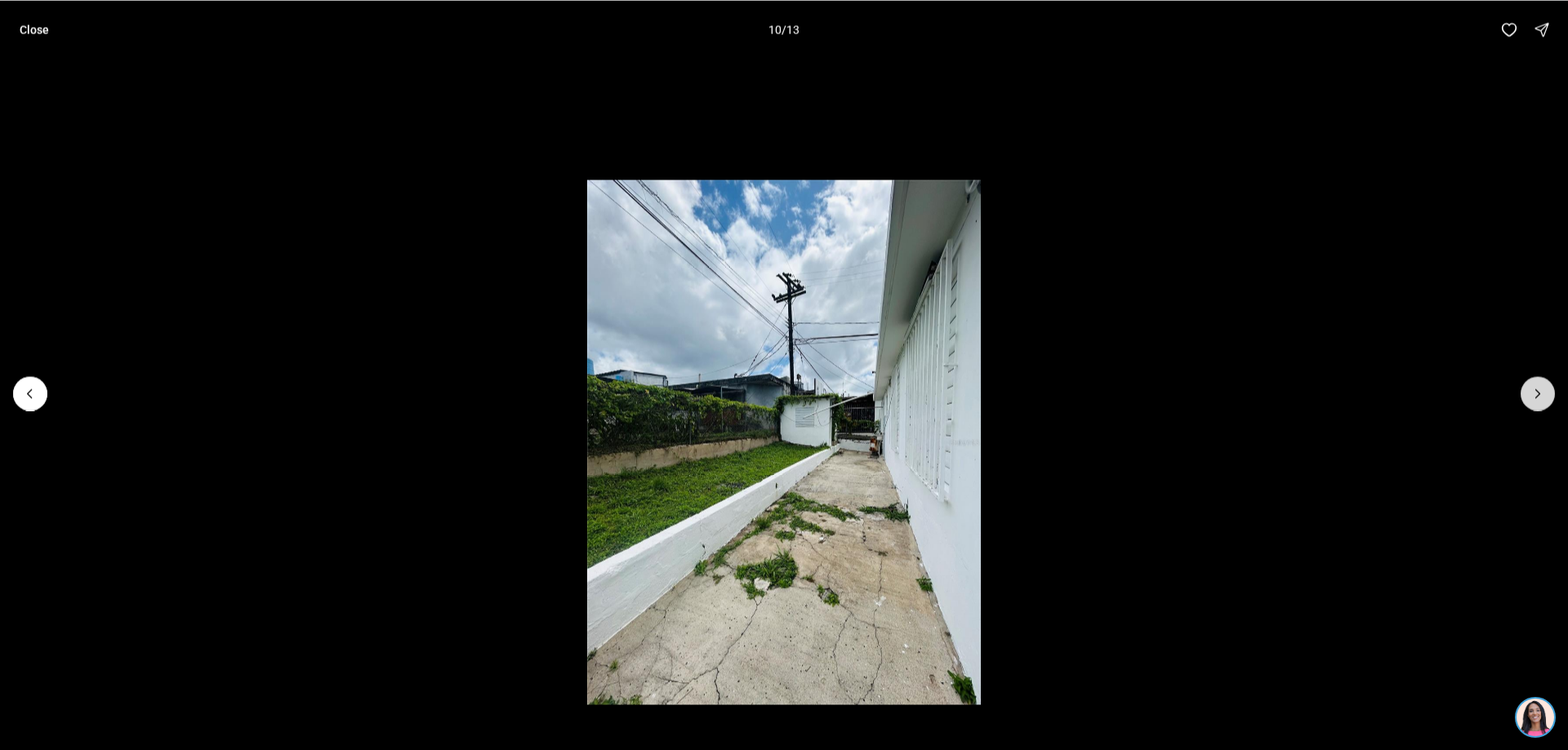
click at [1537, 390] on icon "Next slide" at bounding box center [1537, 393] width 16 height 16
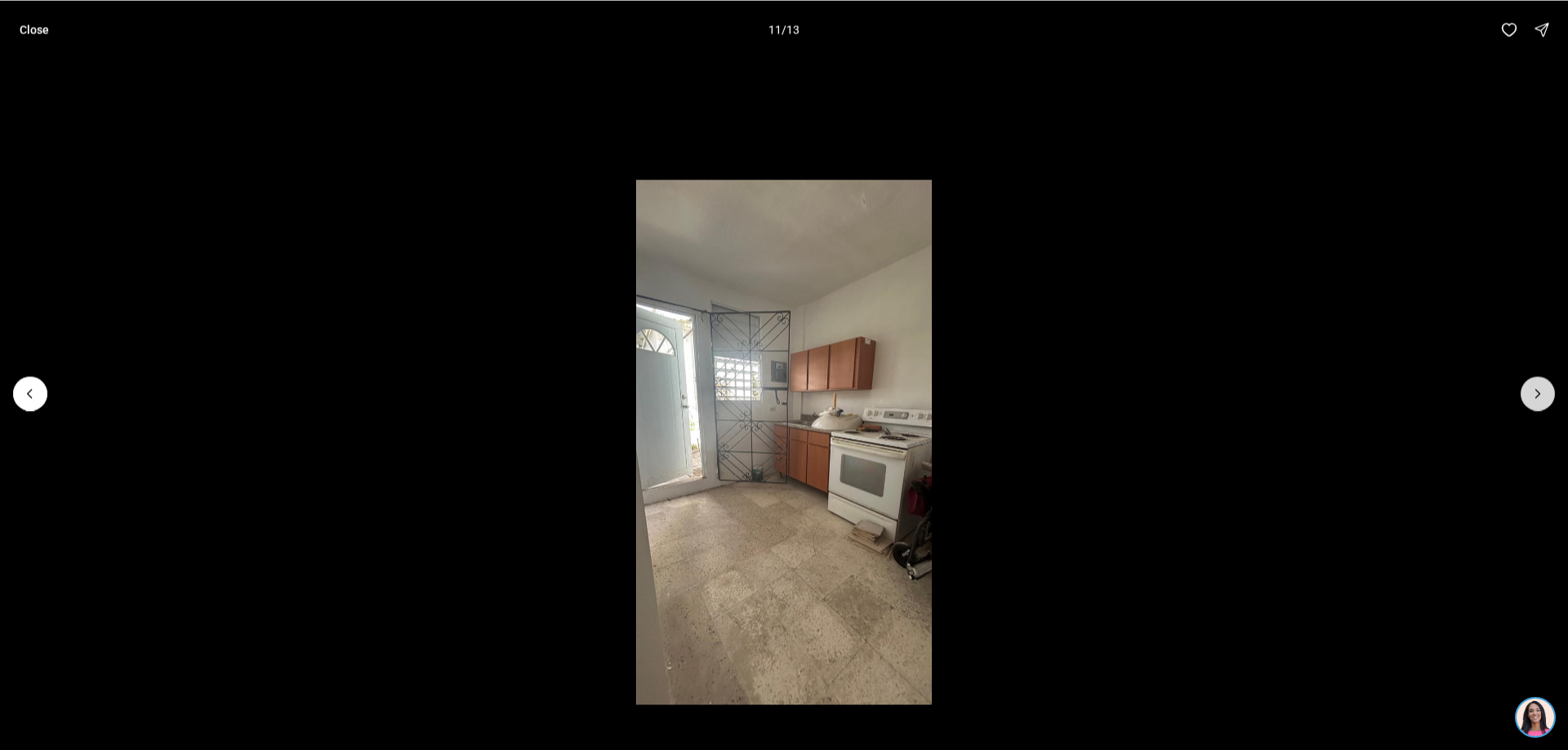
click at [1537, 390] on icon "Next slide" at bounding box center [1537, 393] width 16 height 16
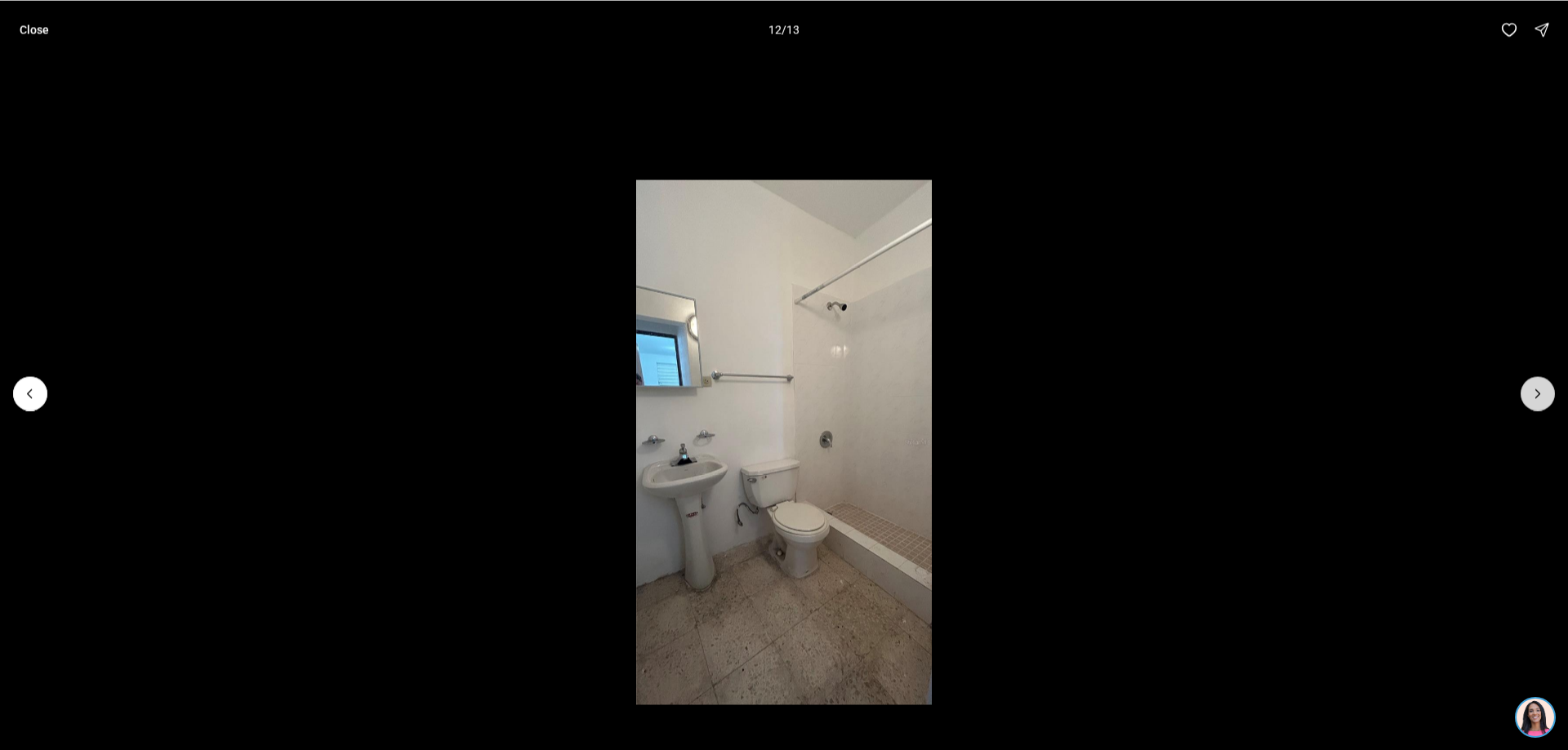
click at [1537, 390] on icon "Next slide" at bounding box center [1537, 393] width 16 height 16
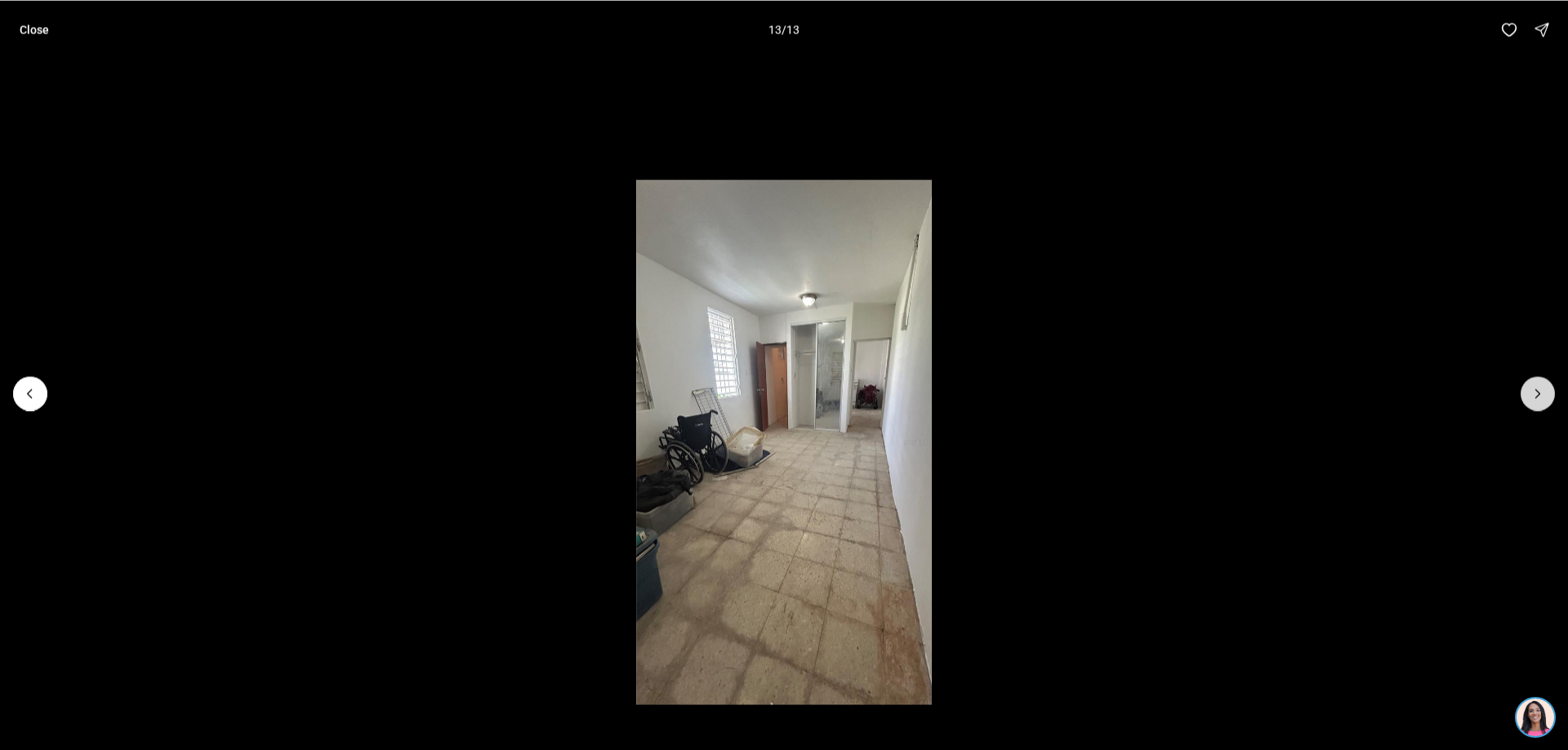
click at [1537, 390] on div at bounding box center [1537, 394] width 34 height 34
click at [36, 26] on p "Close" at bounding box center [34, 29] width 29 height 13
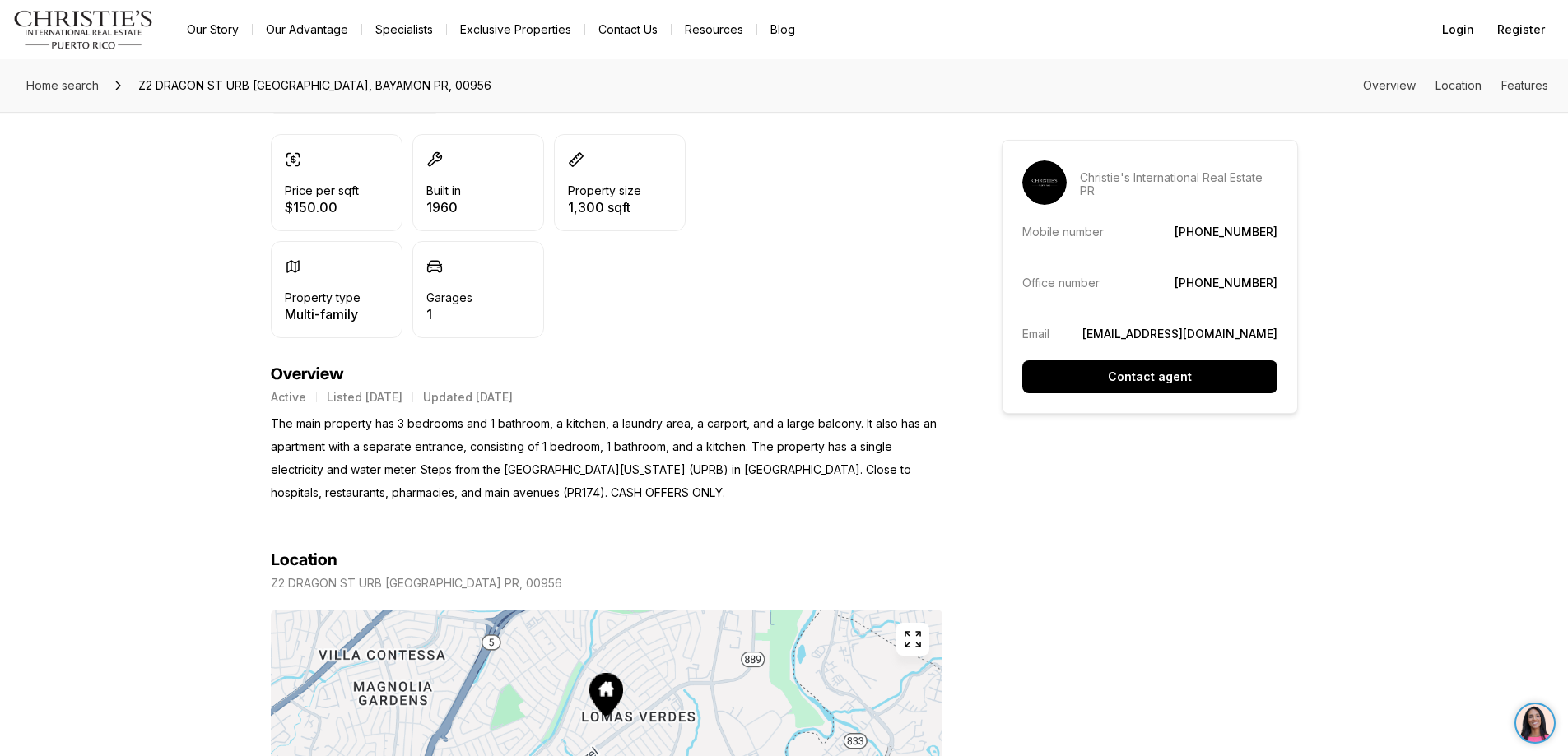
scroll to position [476, 0]
